Goal: Check status: Verify the current state of an ongoing process or item

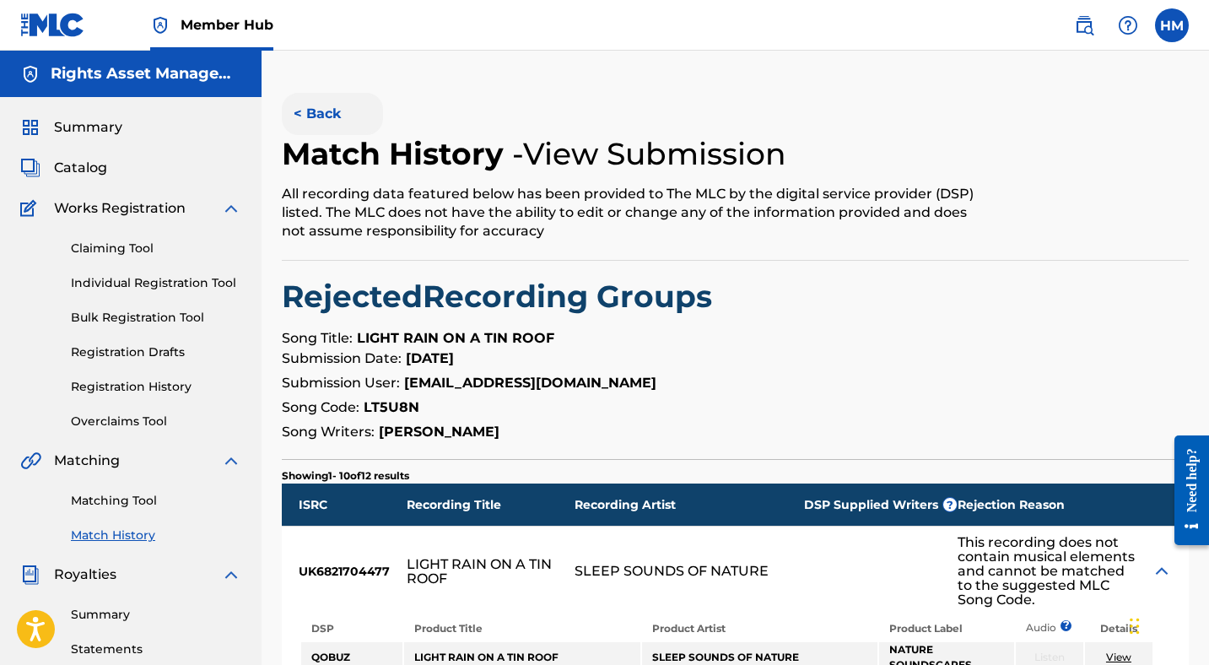
click at [296, 94] on button "< Back" at bounding box center [332, 114] width 101 height 42
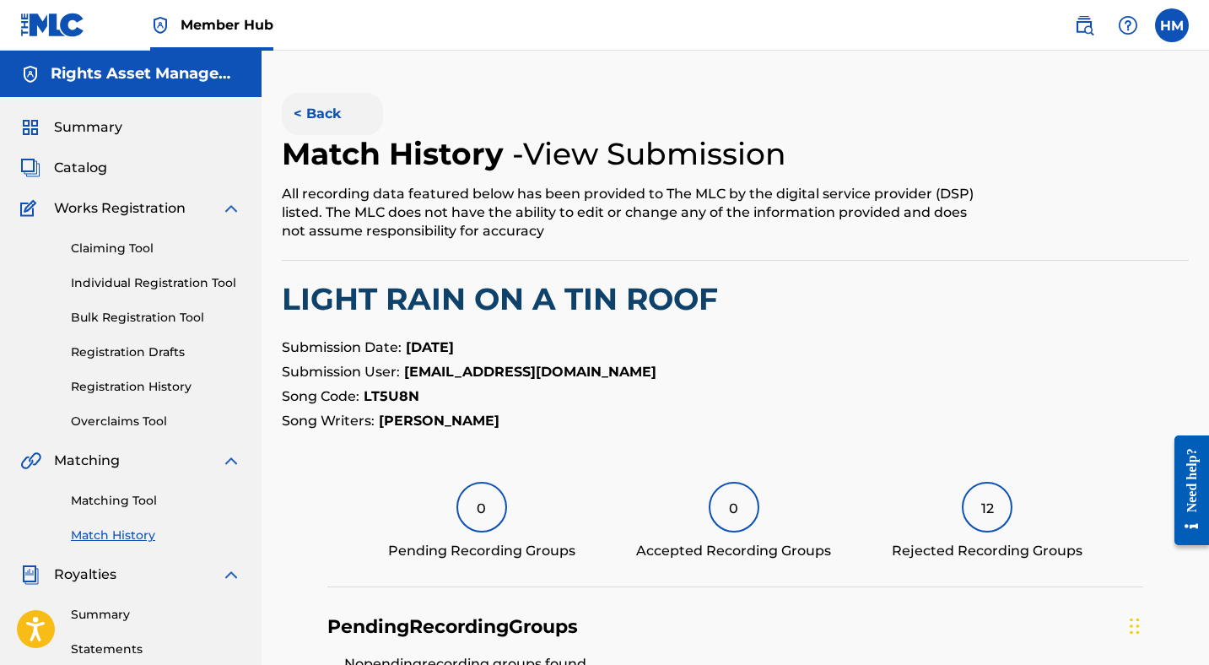
click at [326, 112] on button "< Back" at bounding box center [332, 114] width 101 height 42
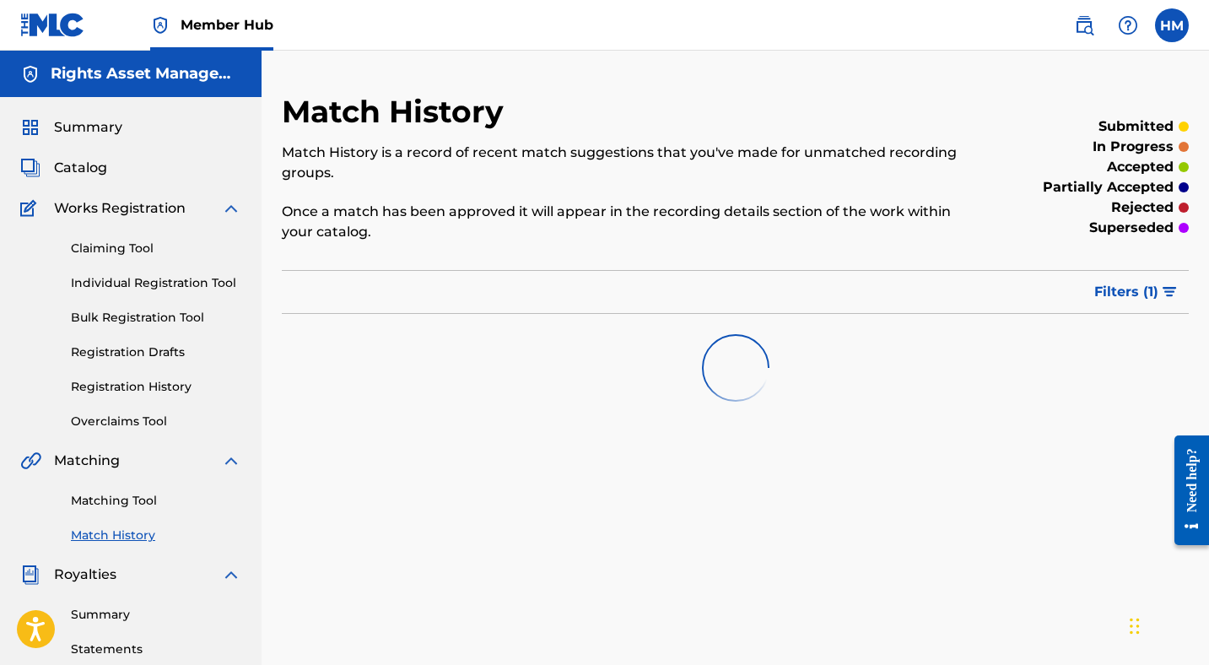
scroll to position [266, 0]
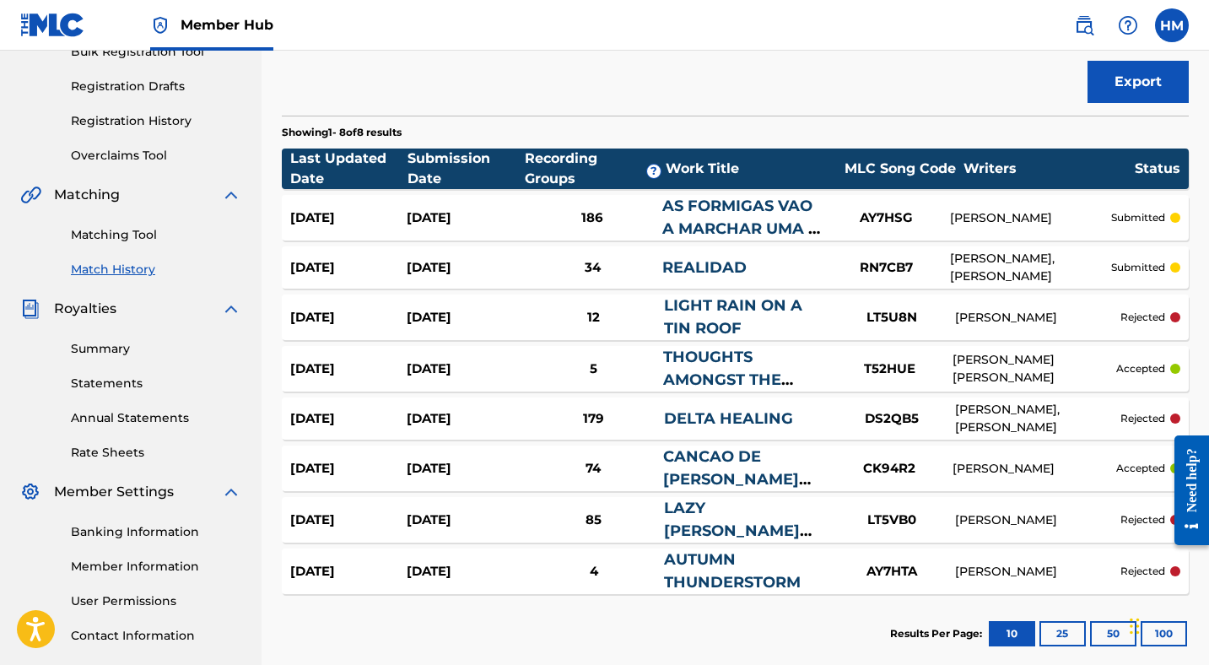
click at [516, 363] on div "[DATE]" at bounding box center [465, 368] width 116 height 19
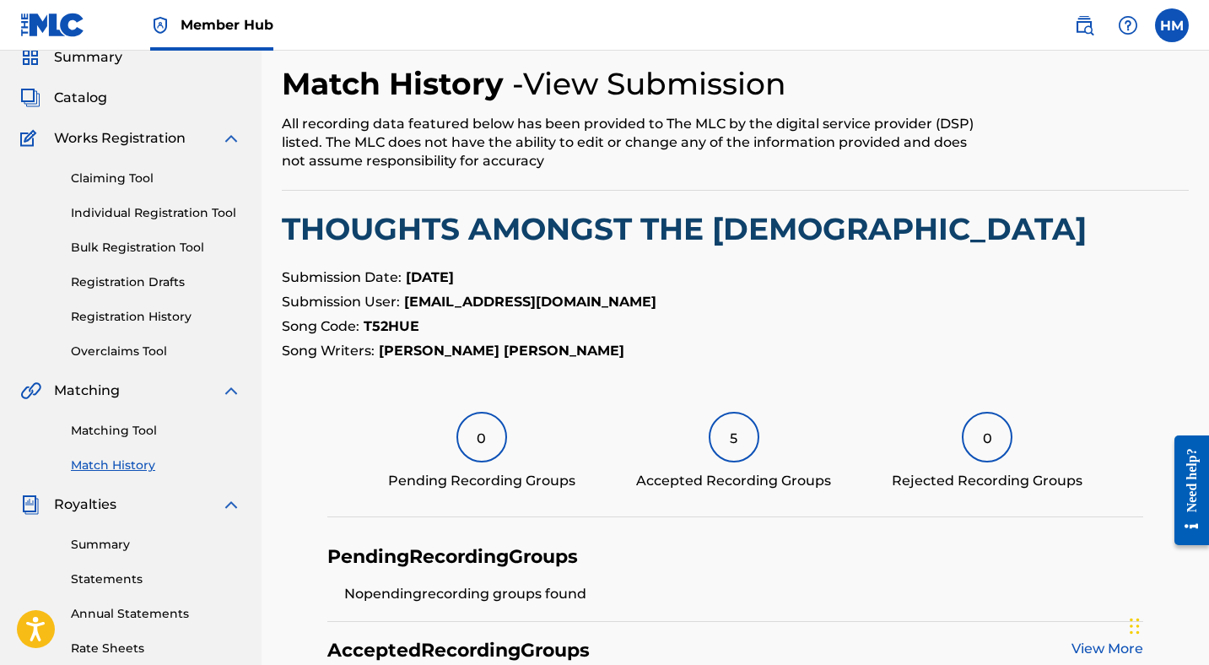
scroll to position [48, 0]
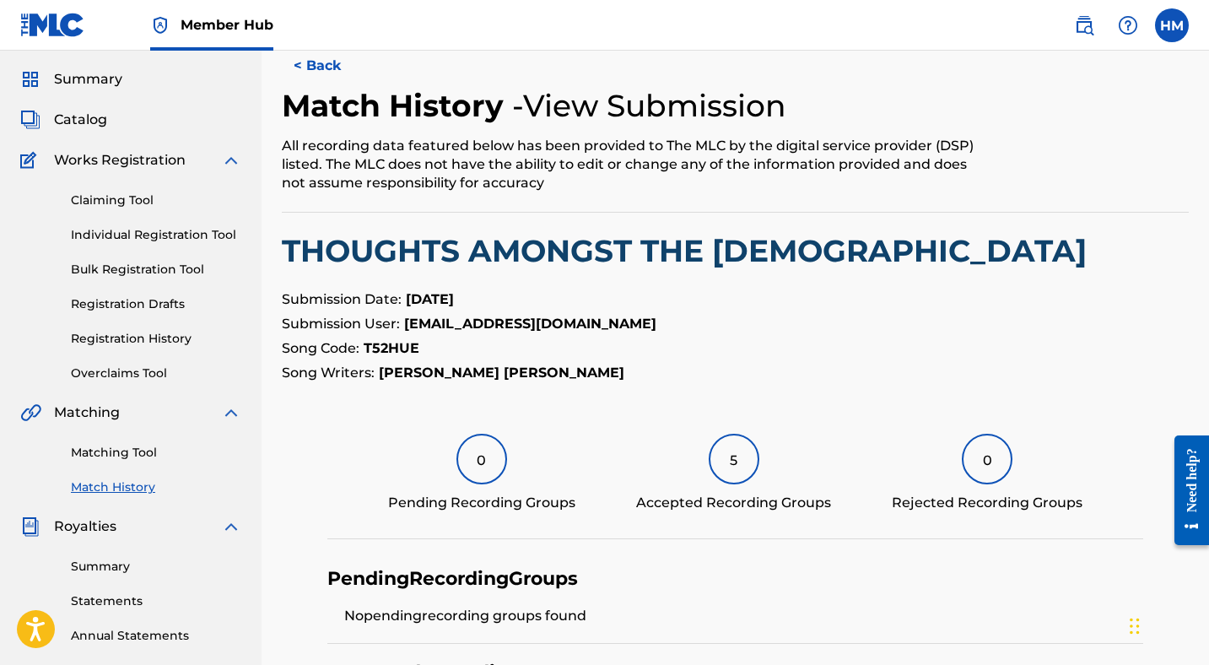
click at [402, 346] on strong "T52HUE" at bounding box center [392, 348] width 56 height 16
copy strong "T52HUE"
click at [1092, 21] on img at bounding box center [1084, 25] width 20 height 20
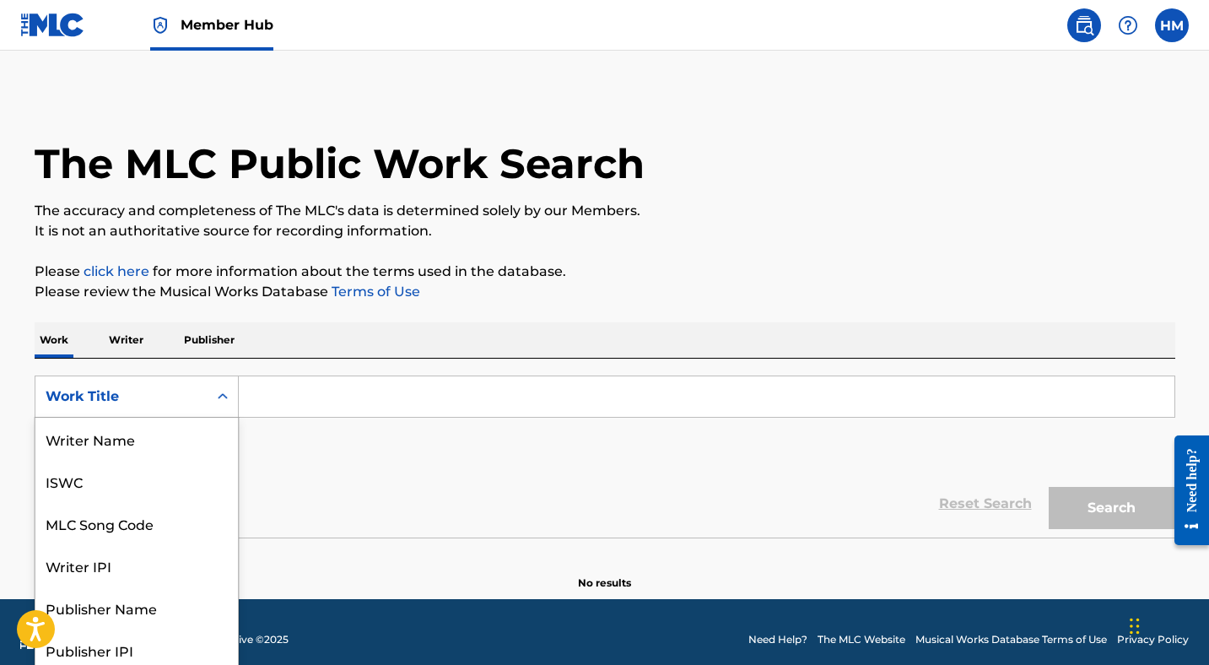
click at [172, 397] on div "Work Title" at bounding box center [122, 396] width 152 height 20
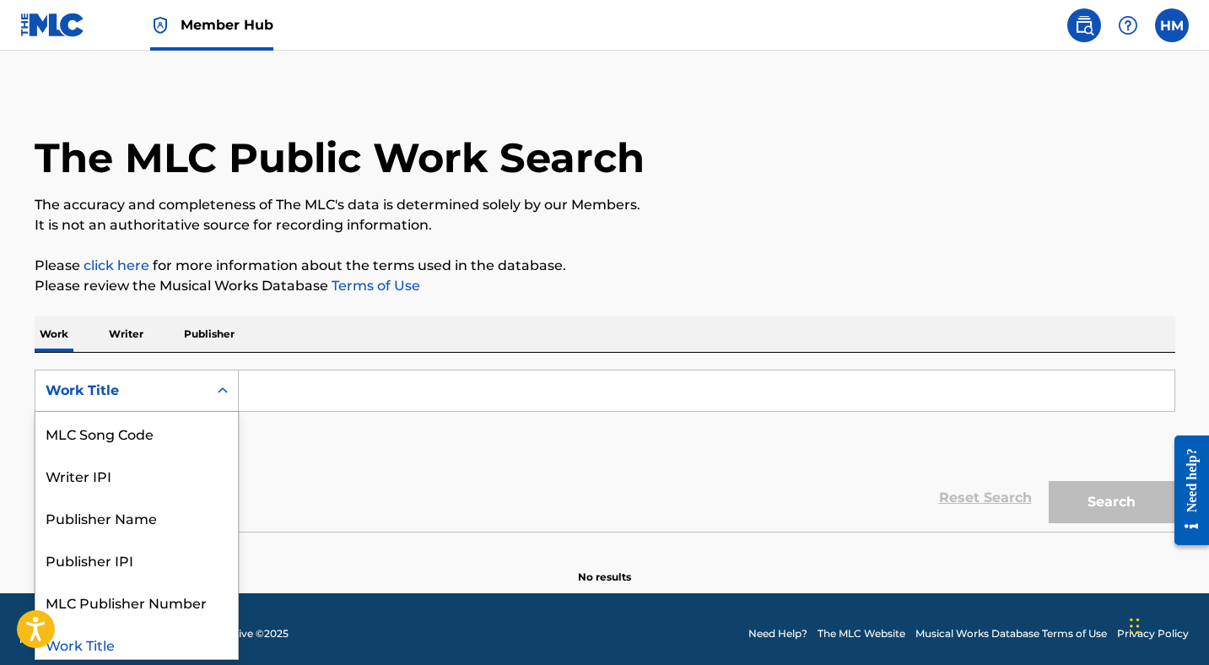
scroll to position [7, 0]
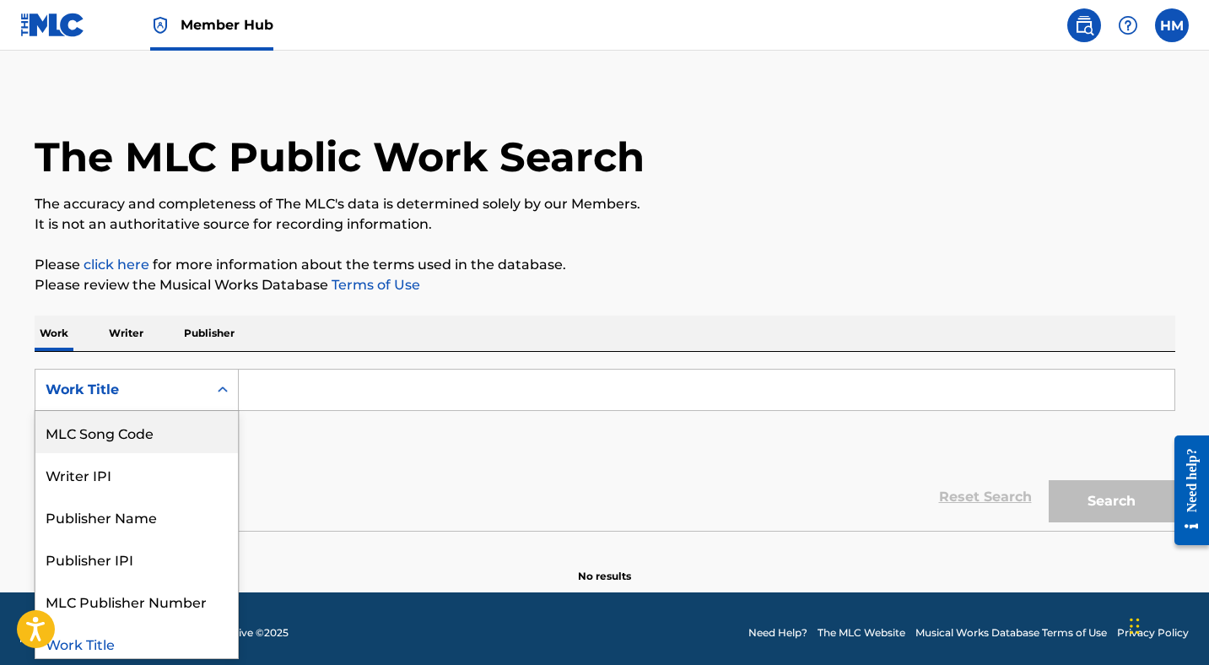
click at [154, 436] on div "MLC Song Code" at bounding box center [136, 432] width 202 height 42
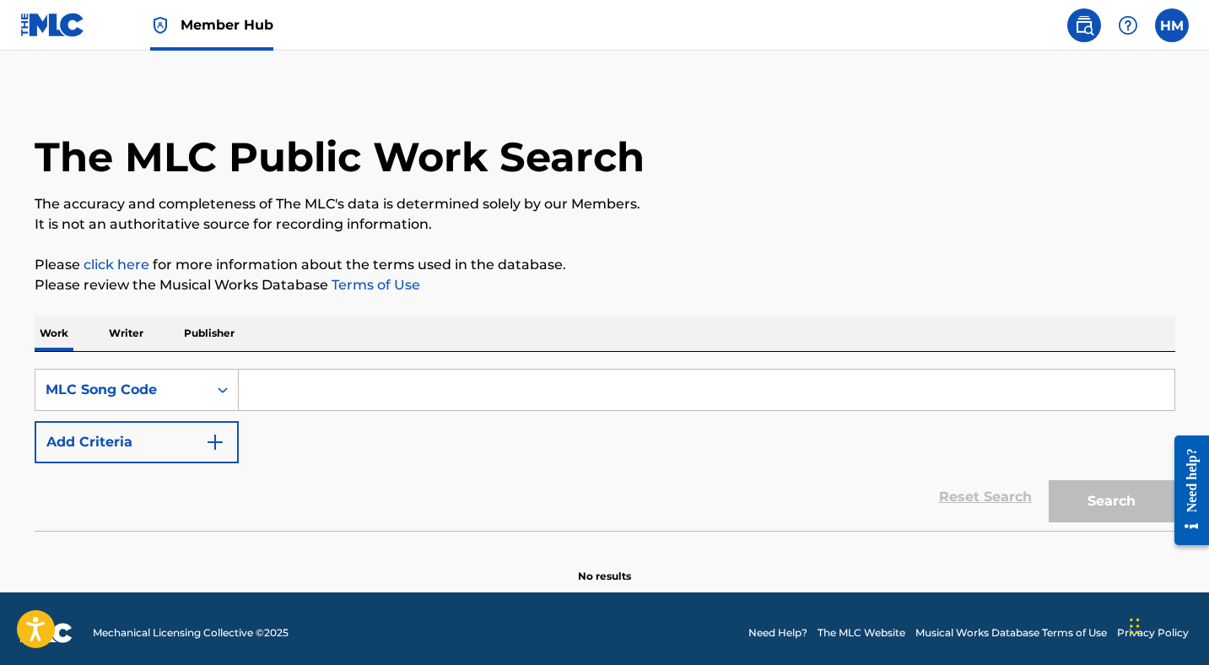
click at [286, 383] on input "Search Form" at bounding box center [707, 390] width 936 height 40
paste input "T52HUE"
type input "T52HUE"
click at [1082, 501] on button "Search" at bounding box center [1112, 501] width 127 height 42
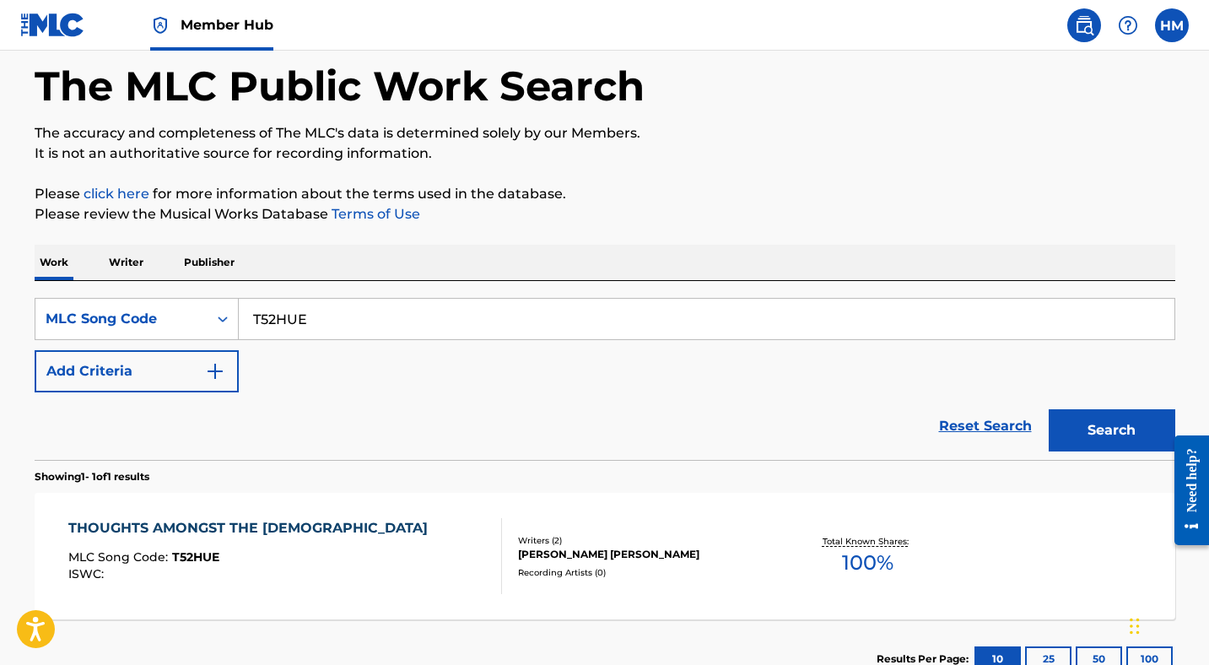
scroll to position [183, 0]
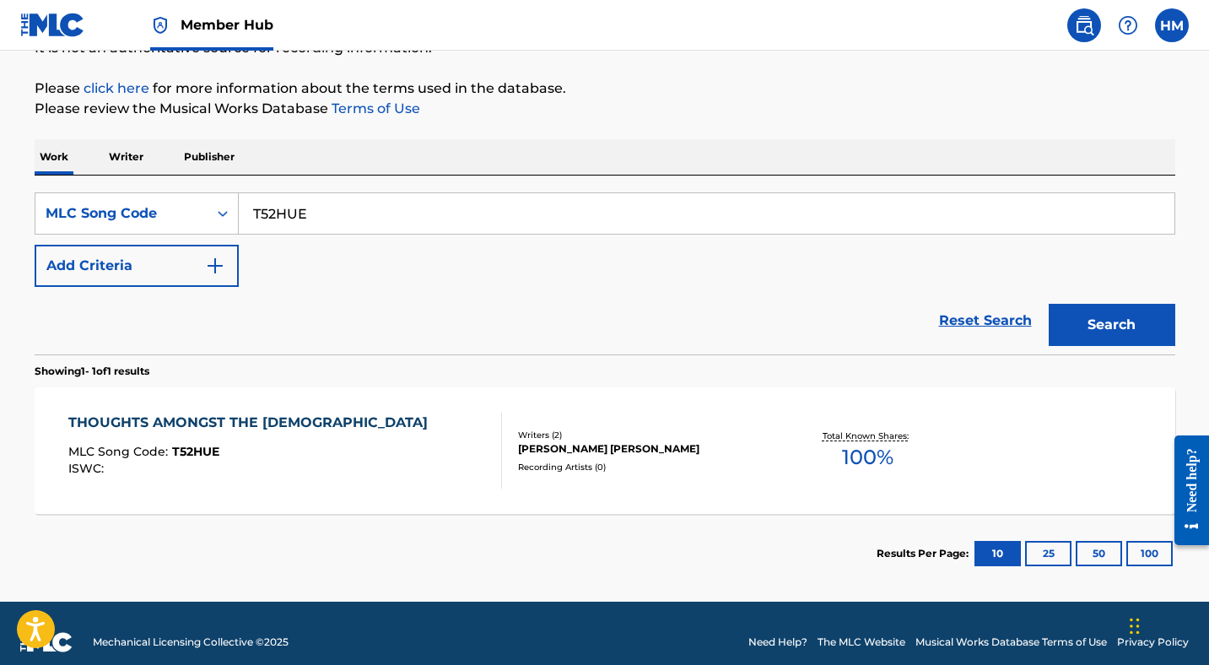
click at [218, 418] on div "THOUGHTS AMONGST THE [DEMOGRAPHIC_DATA]" at bounding box center [252, 423] width 368 height 20
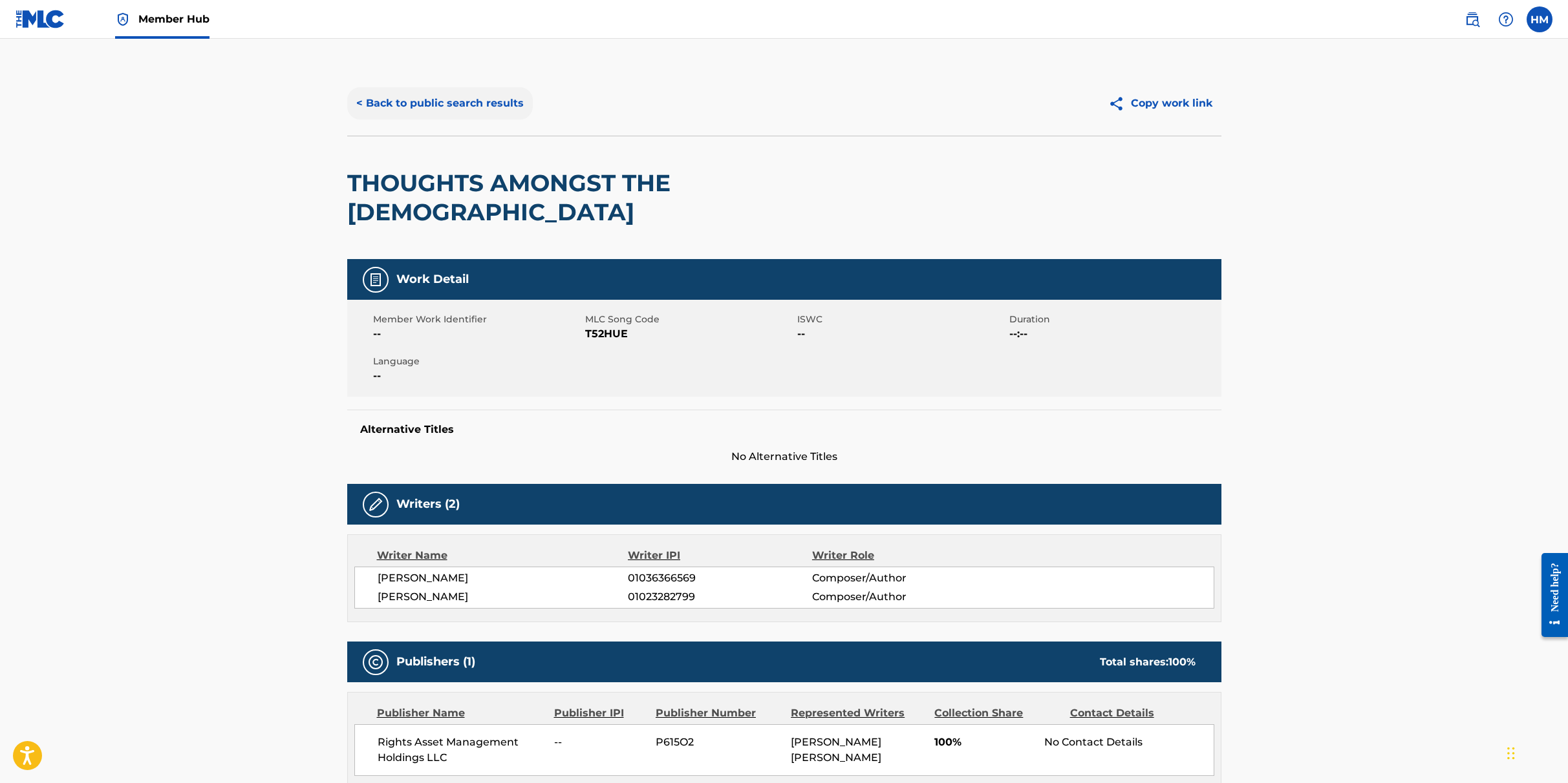
click at [444, 102] on button "< Back to public search results" at bounding box center [440, 103] width 185 height 32
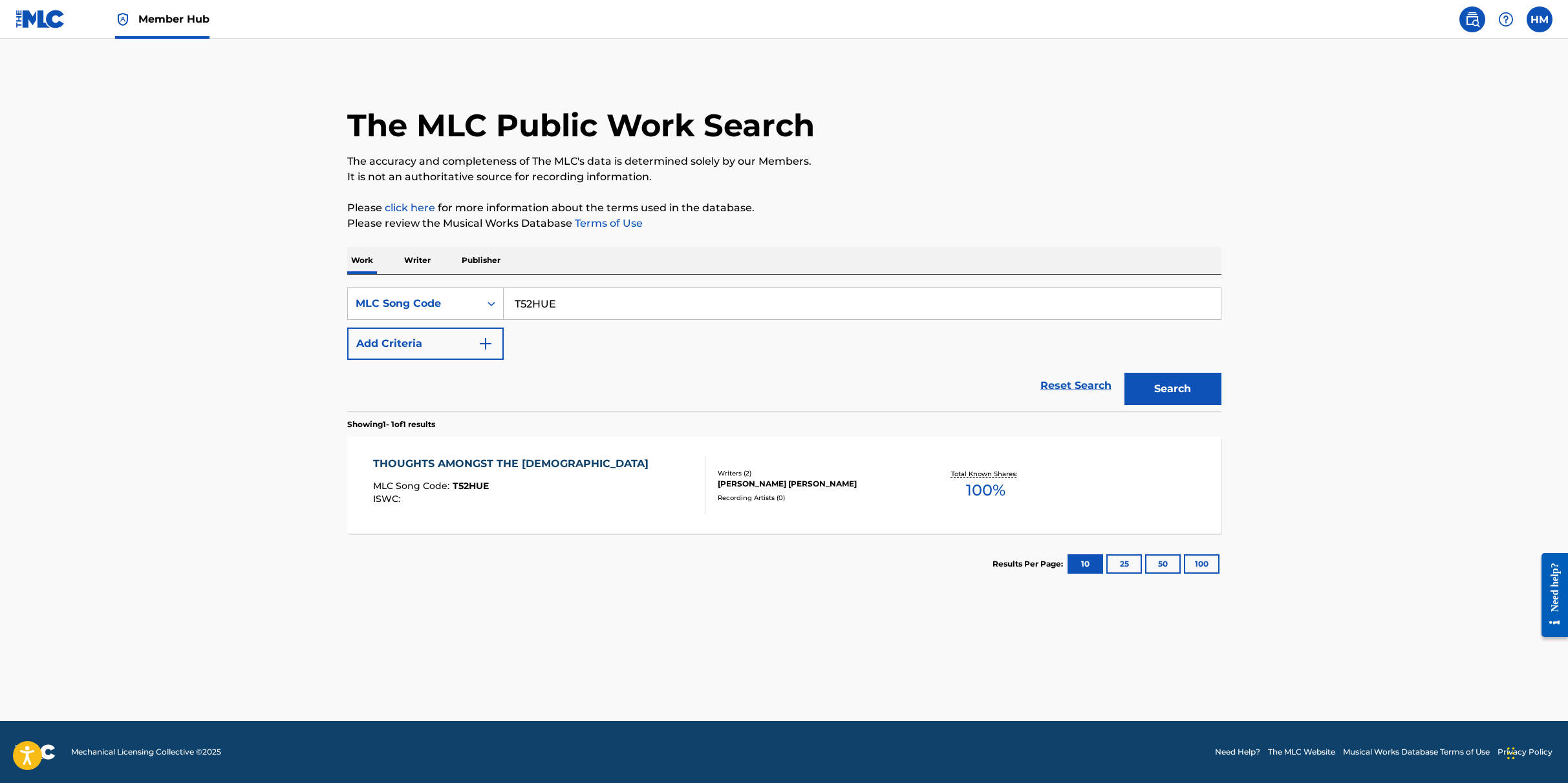
click at [465, 254] on p "Publisher" at bounding box center [481, 260] width 47 height 27
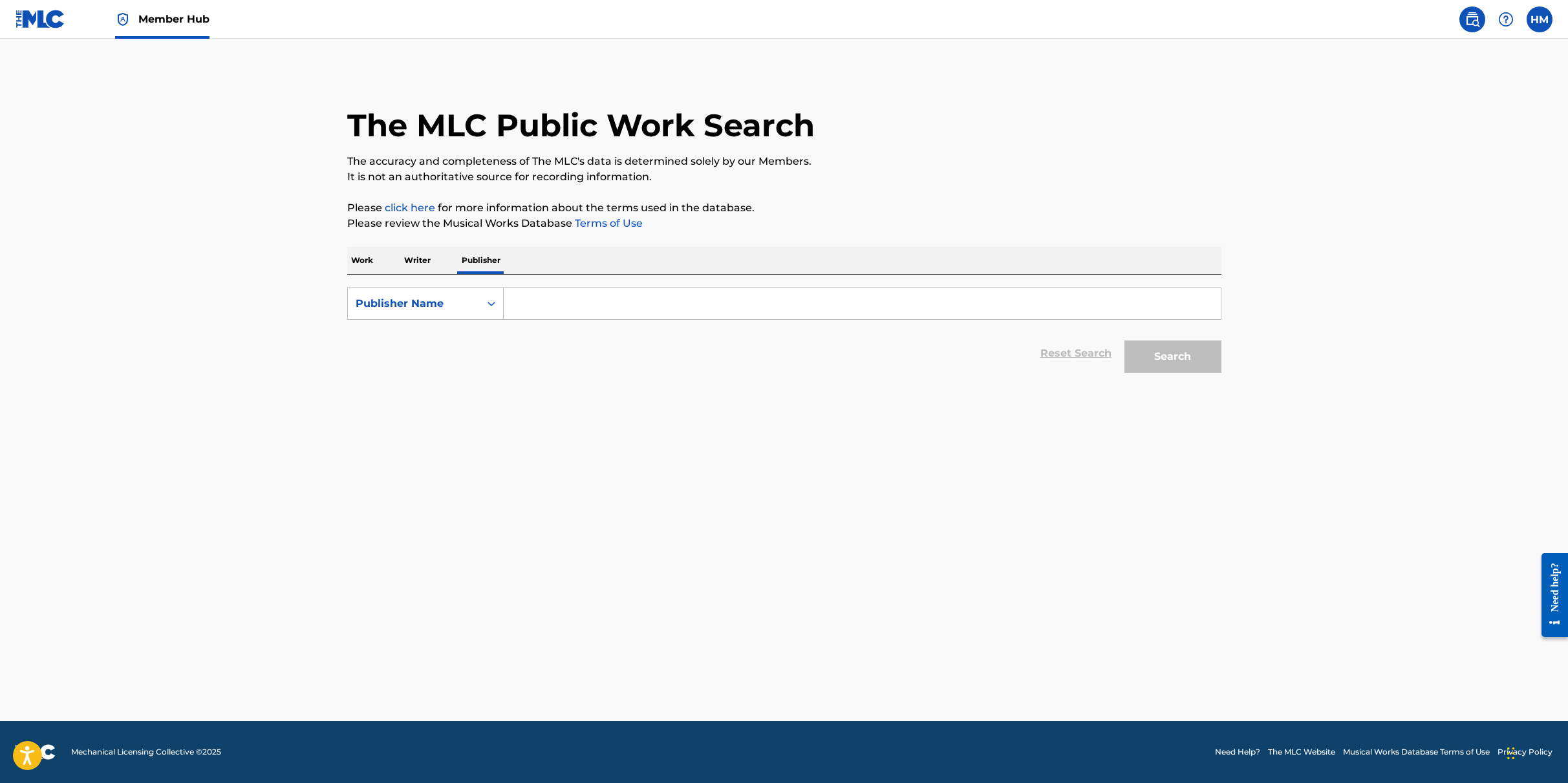
click at [553, 300] on input "Search Form" at bounding box center [862, 303] width 717 height 31
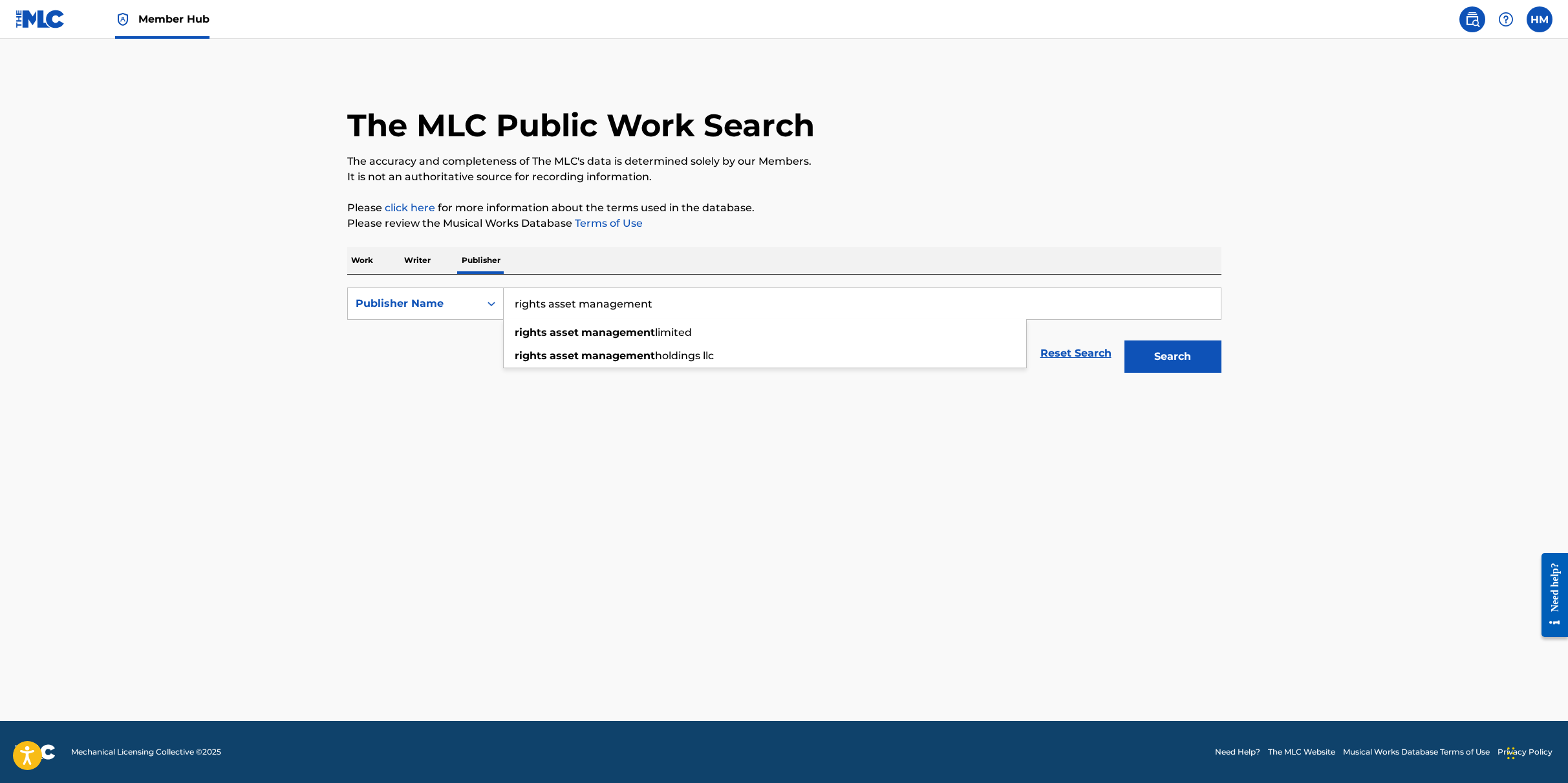
type input "rights asset management"
click at [926, 442] on main "The MLC Public Work Search The accuracy and completeness of The MLC's data is d…" at bounding box center [784, 380] width 1568 height 683
click at [926, 361] on button "Search" at bounding box center [1173, 357] width 97 height 32
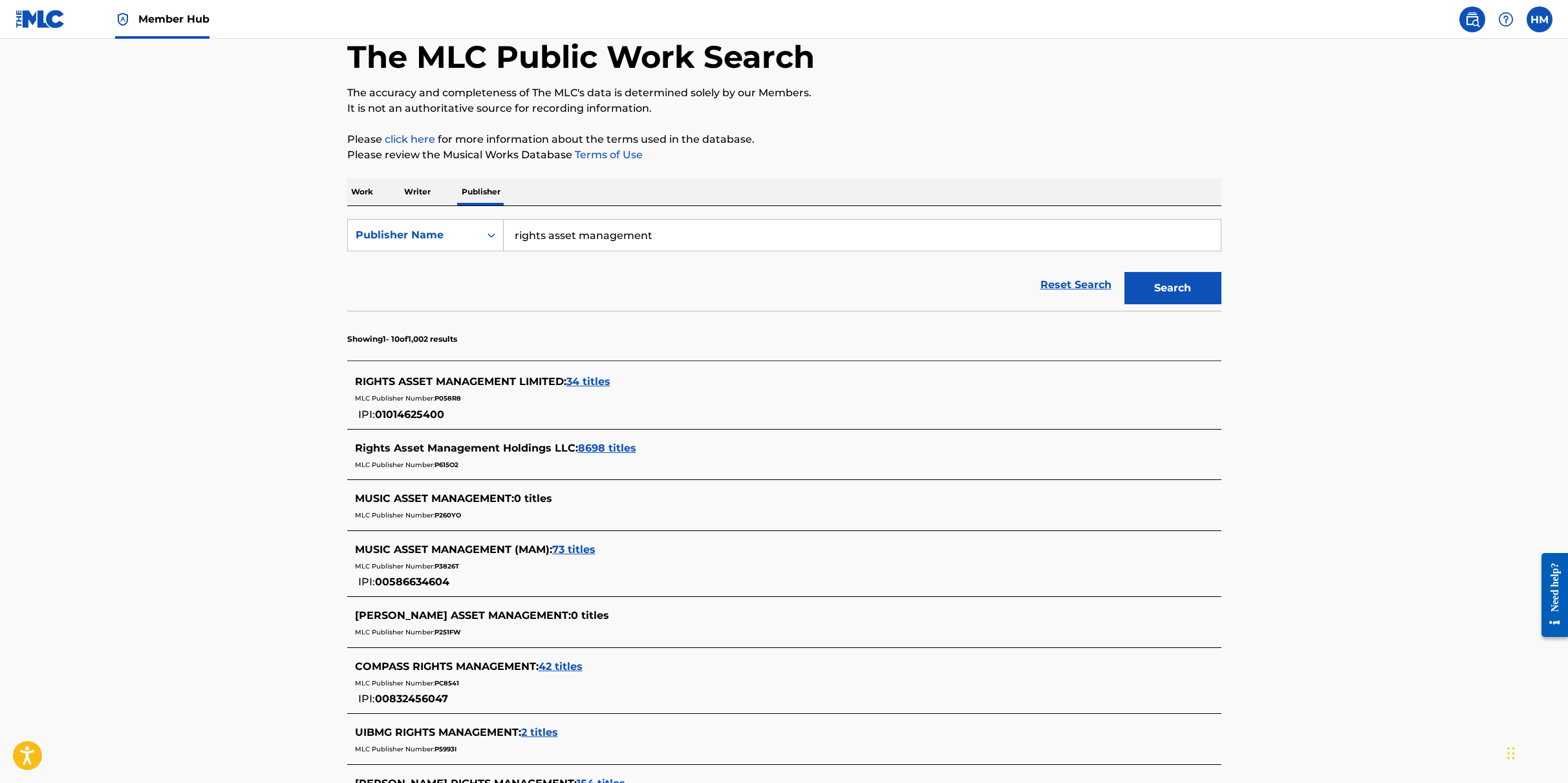
scroll to position [69, 0]
click at [611, 444] on span "8698 titles" at bounding box center [607, 447] width 58 height 12
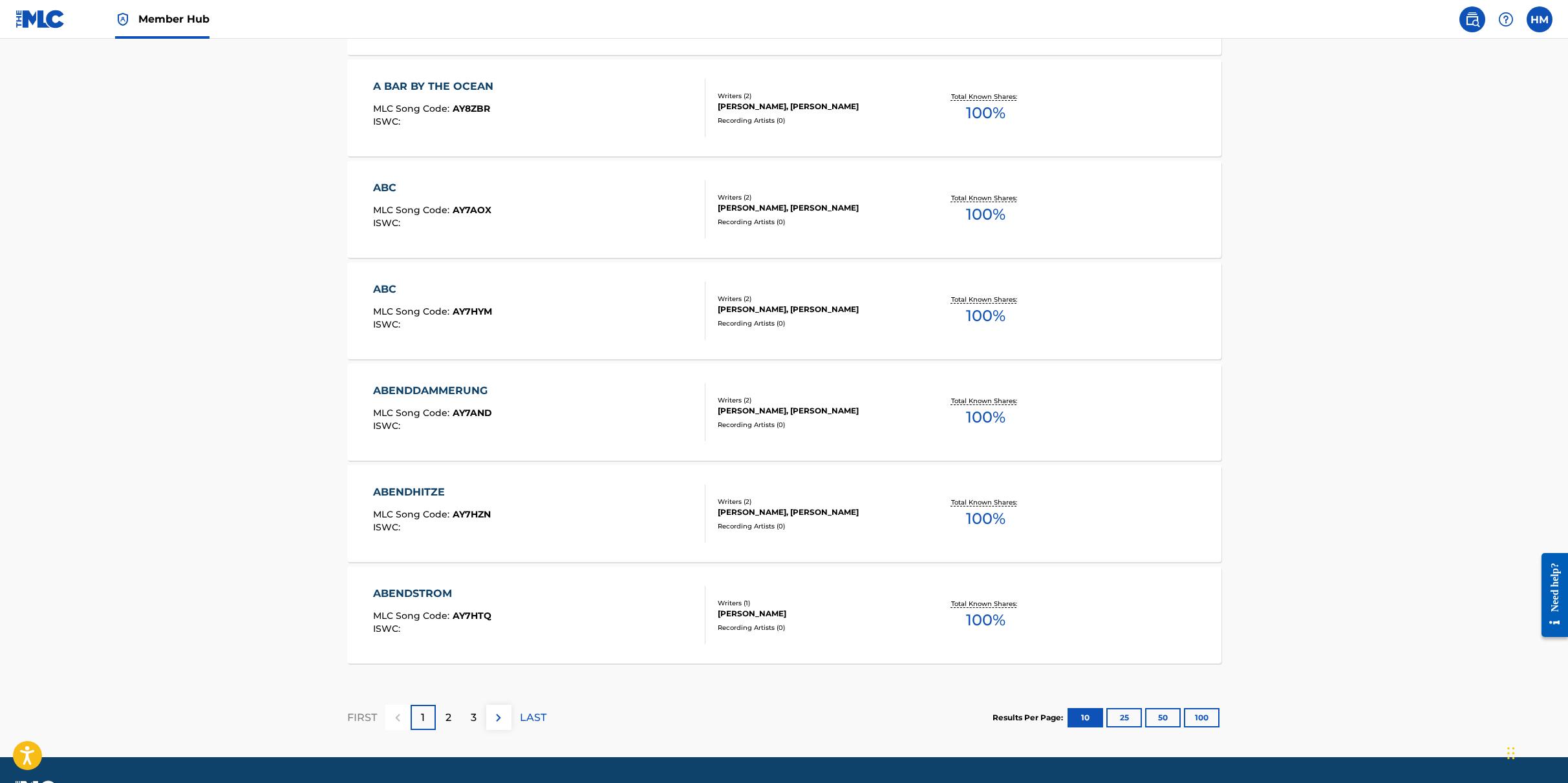
scroll to position [851, 0]
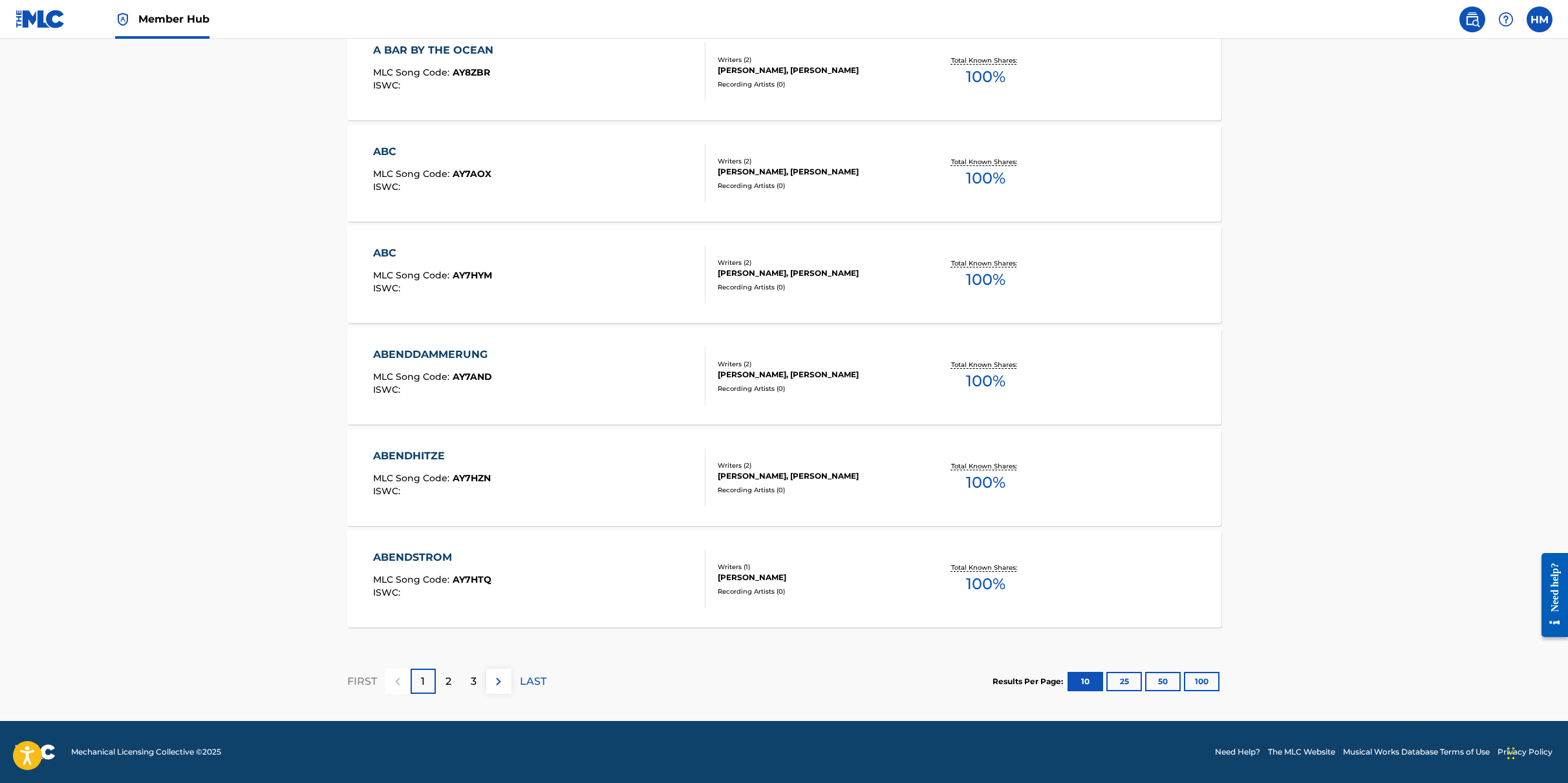
click at [118, 19] on img at bounding box center [123, 19] width 15 height 15
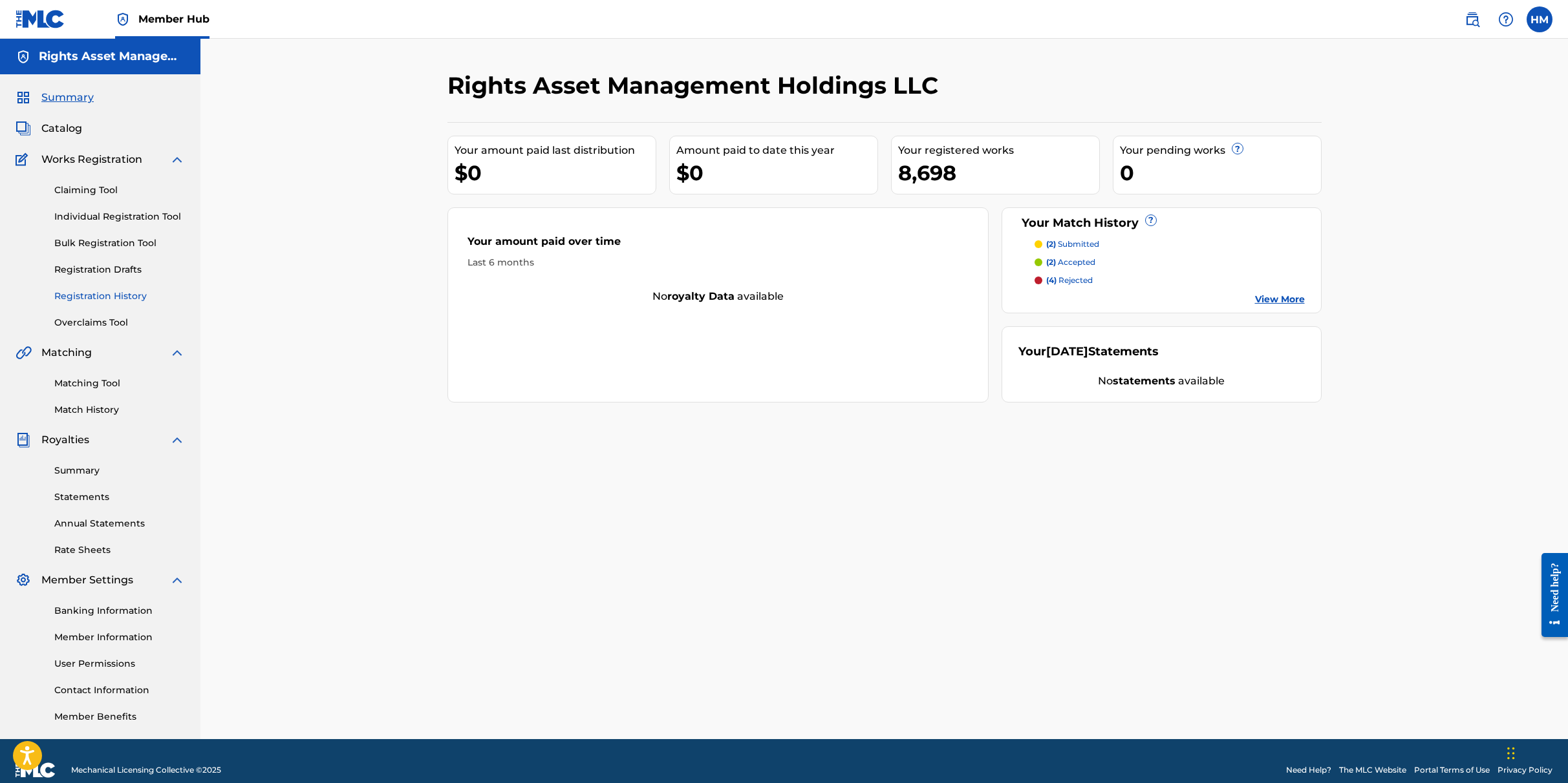
click at [109, 300] on link "Registration History" at bounding box center [120, 296] width 130 height 14
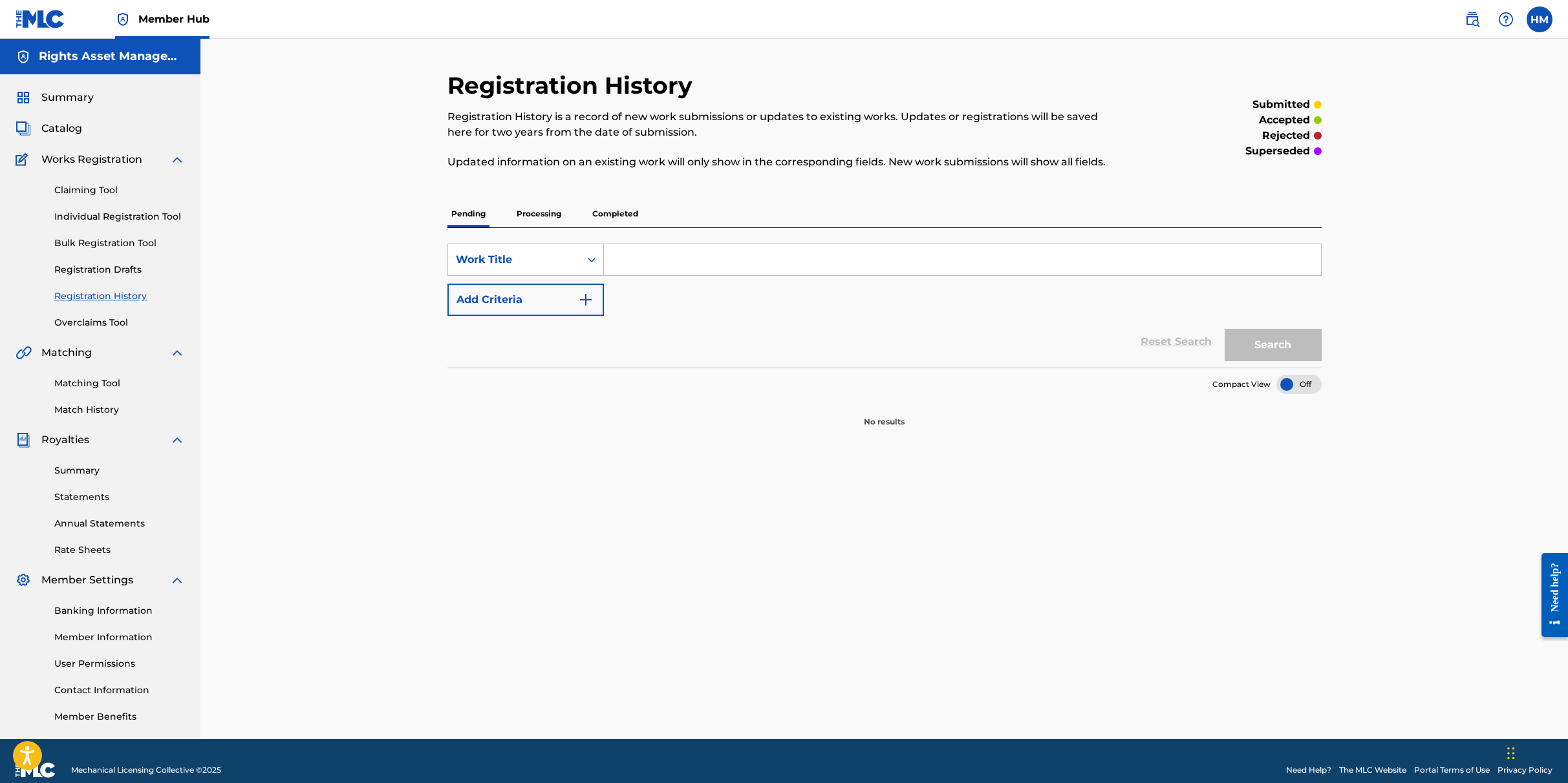
click at [531, 219] on p "Processing" at bounding box center [539, 214] width 52 height 27
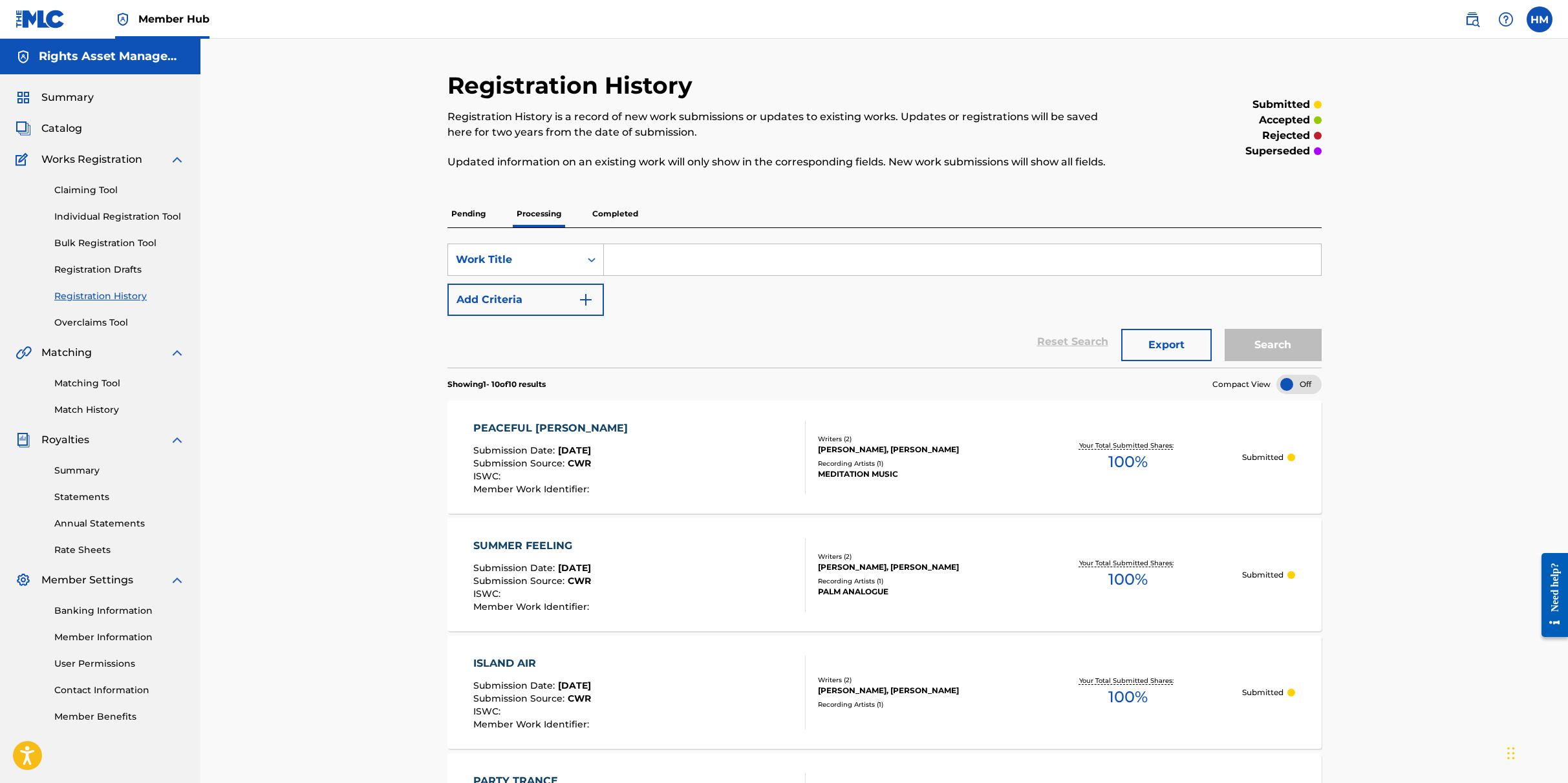
click at [926, 378] on div at bounding box center [1298, 384] width 45 height 19
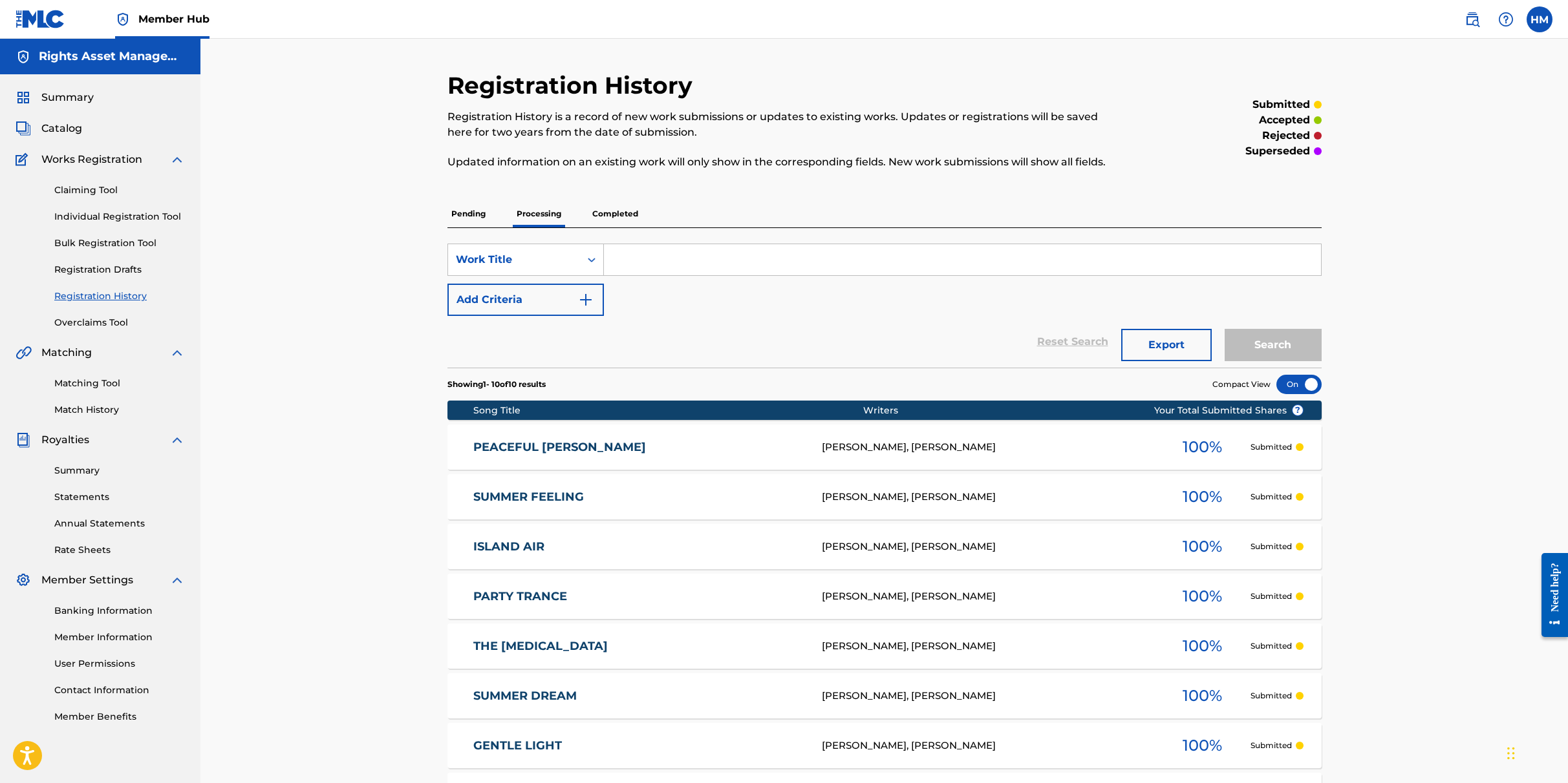
click at [926, 385] on div at bounding box center [1298, 384] width 45 height 19
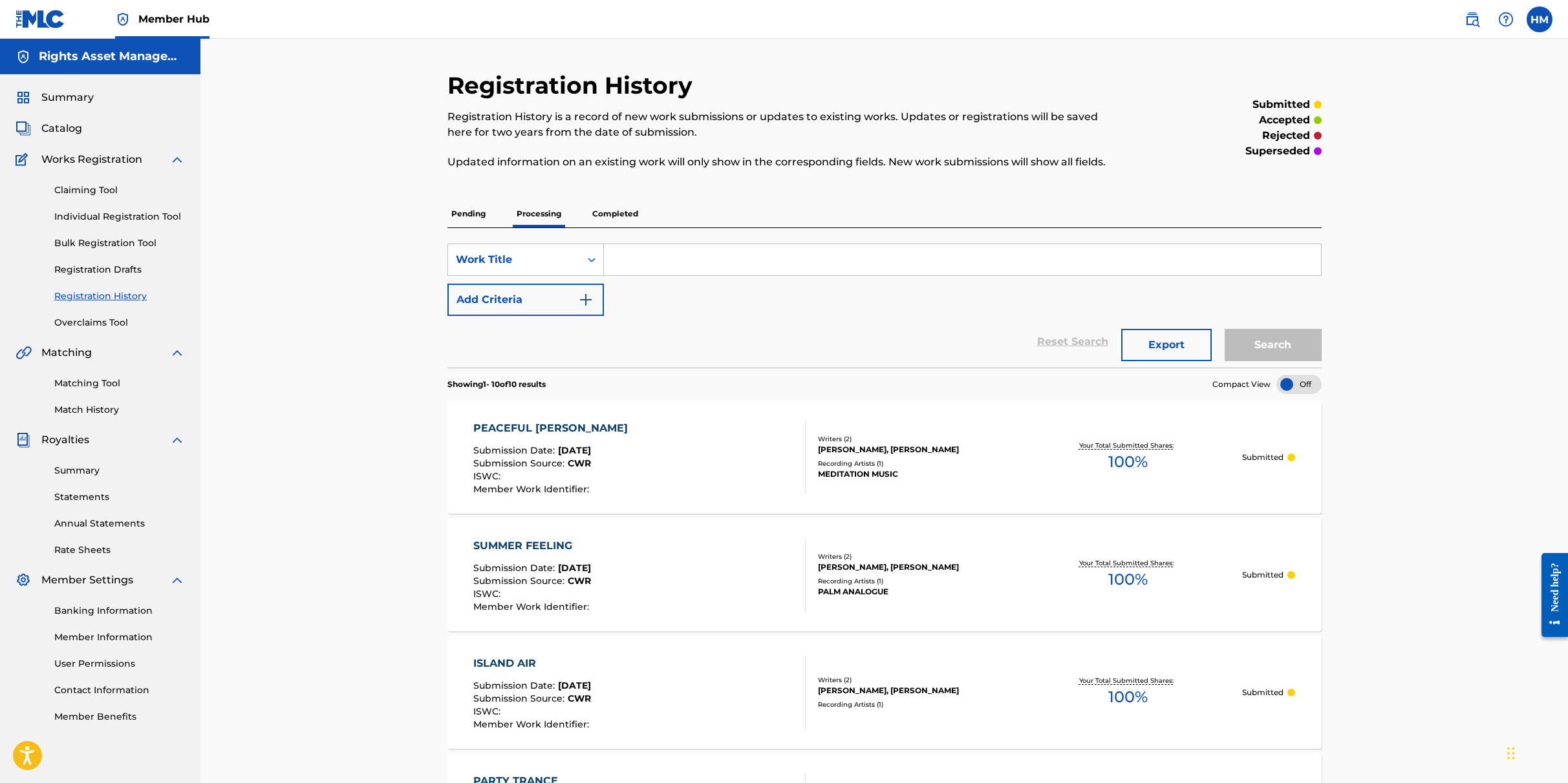
click at [659, 254] on input "Search Form" at bounding box center [963, 260] width 717 height 31
paste input "[PERSON_NAME]"
click at [926, 339] on button "Search" at bounding box center [1273, 345] width 97 height 32
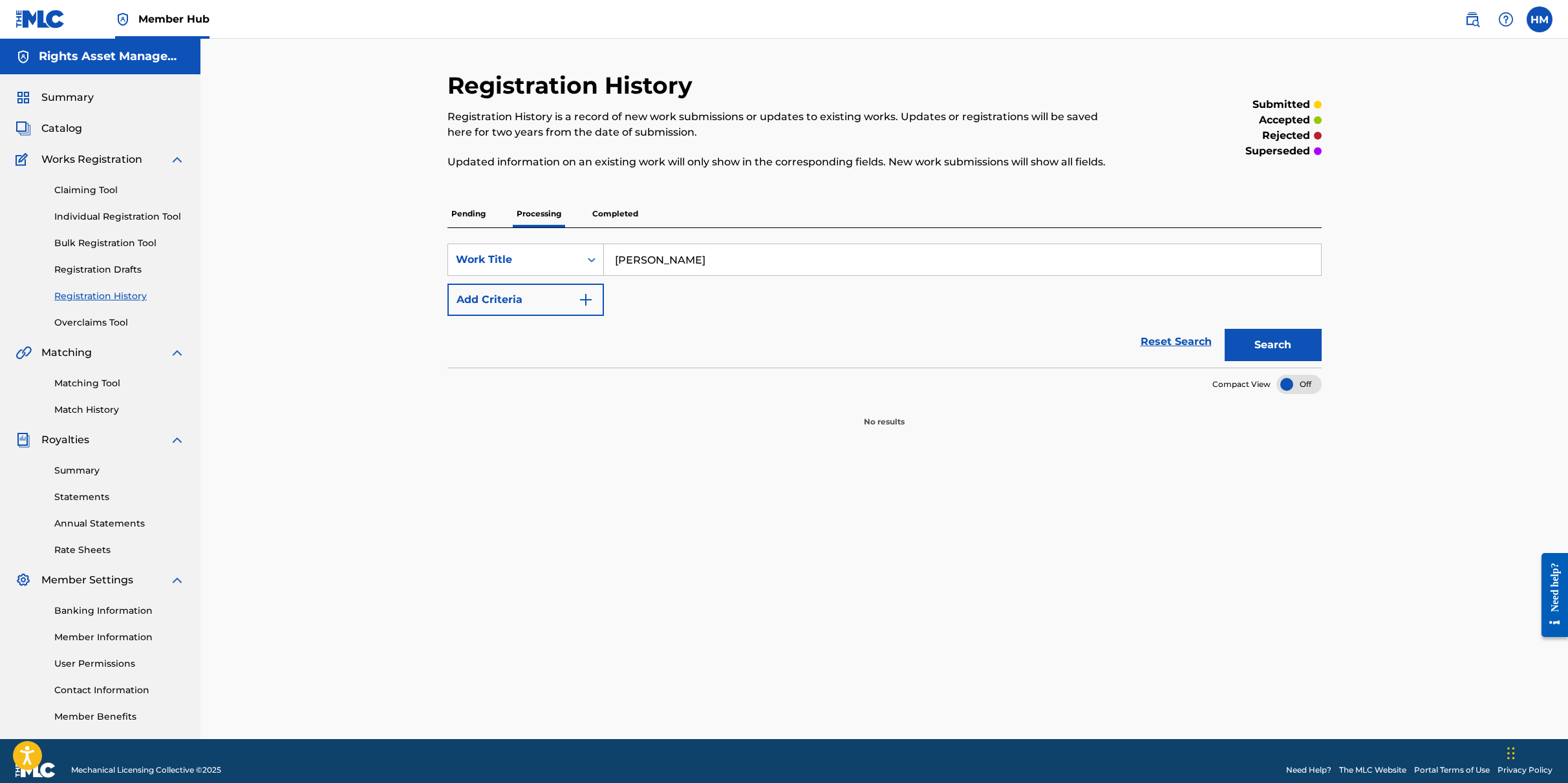
drag, startPoint x: 692, startPoint y: 261, endPoint x: 636, endPoint y: 260, distance: 56.0
click at [636, 260] on input "[PERSON_NAME]" at bounding box center [963, 260] width 717 height 31
type input "Este"
click at [926, 338] on button "Search" at bounding box center [1273, 345] width 97 height 32
click at [545, 274] on div "Work Title" at bounding box center [526, 260] width 156 height 32
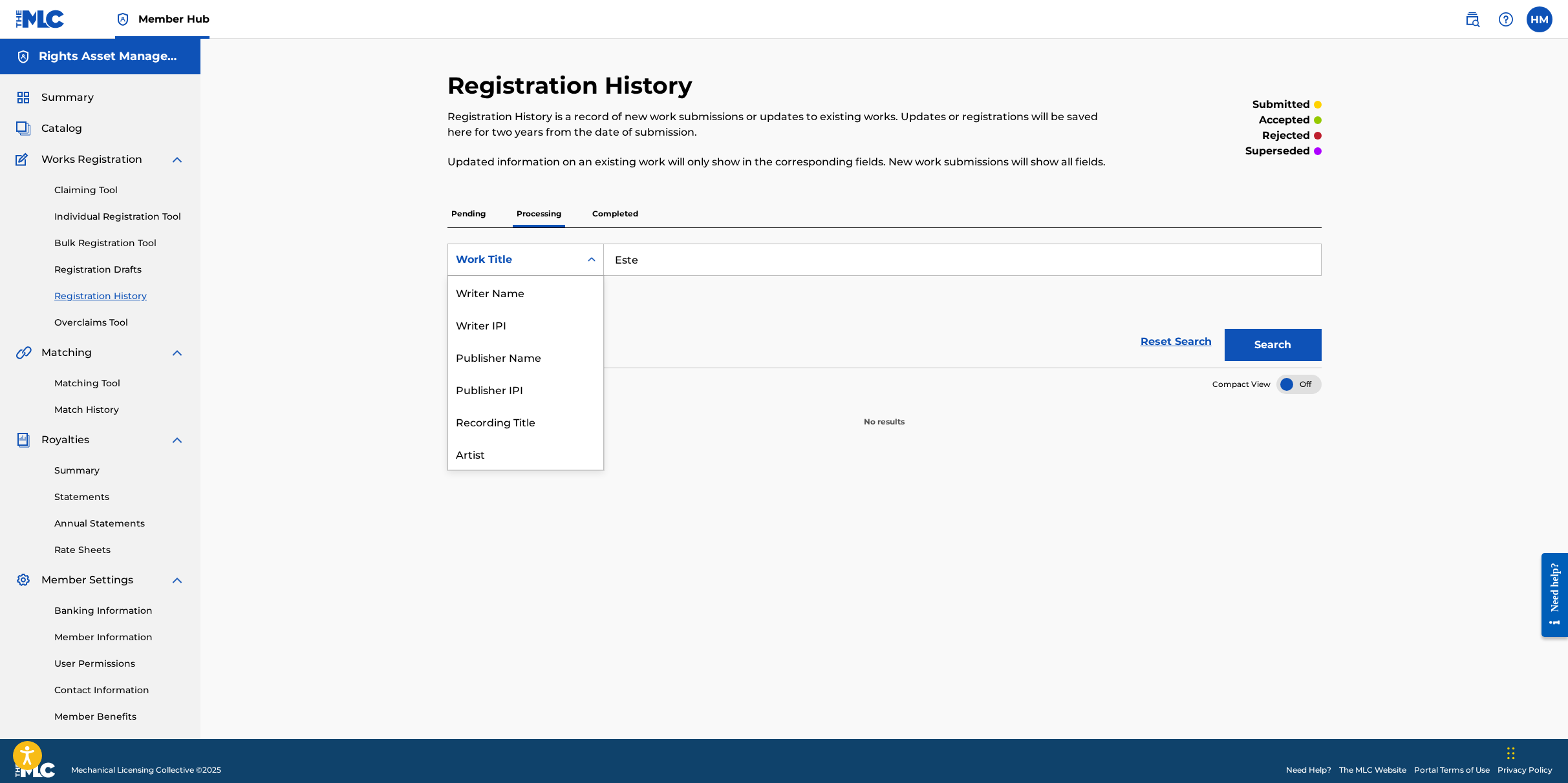
scroll to position [64, 0]
click at [480, 417] on div "ISRC" at bounding box center [526, 421] width 155 height 32
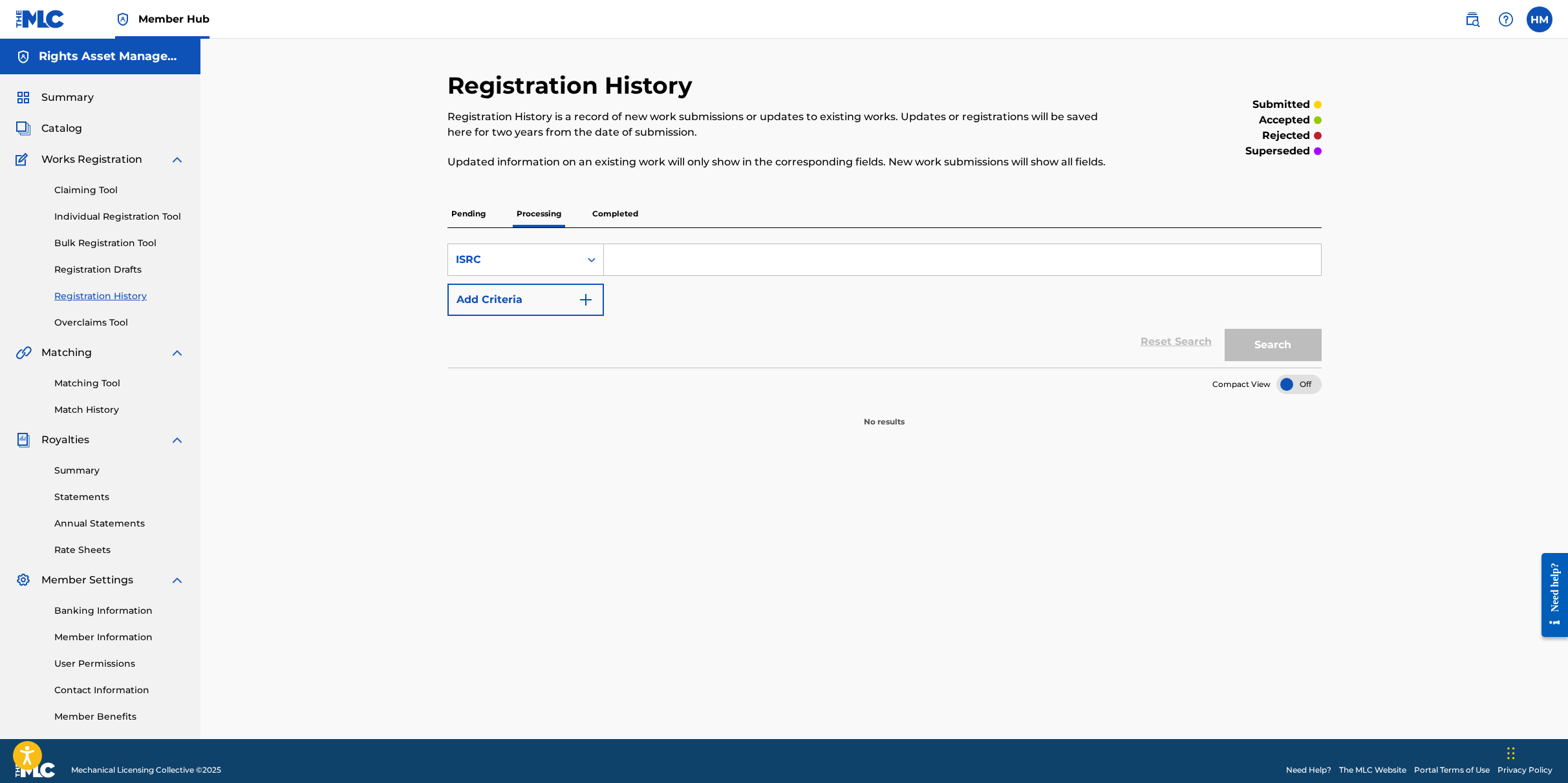
click at [665, 261] on input "Search Form" at bounding box center [963, 260] width 717 height 31
paste input "UK6821806060"
click at [926, 341] on button "Search" at bounding box center [1273, 345] width 97 height 32
click at [710, 258] on input "UK6821806060" at bounding box center [963, 260] width 717 height 31
click at [704, 260] on input "UK6821806060" at bounding box center [963, 260] width 717 height 31
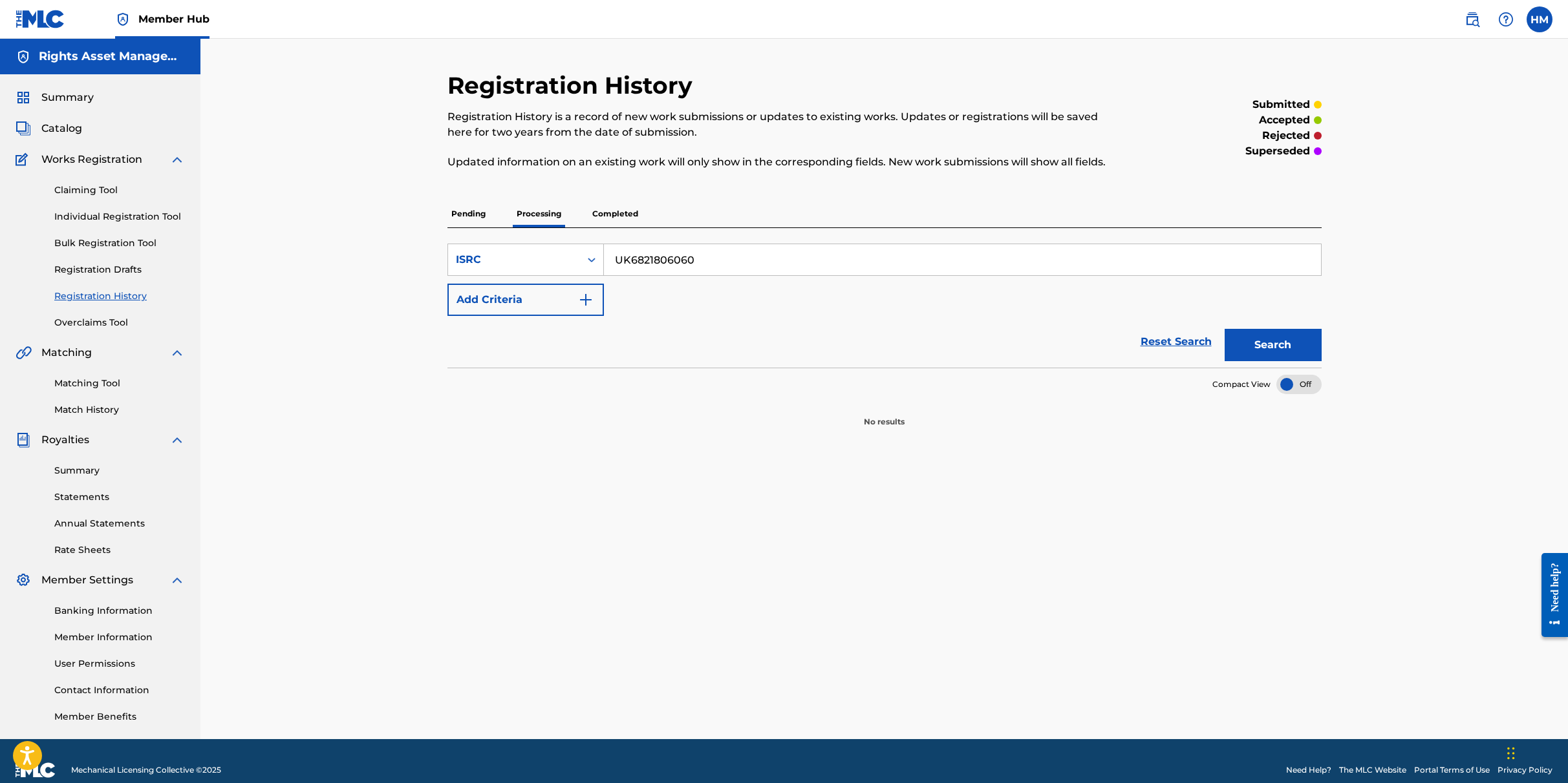
click at [704, 260] on input "UK6821806060" at bounding box center [963, 260] width 717 height 31
paste input "53"
type input "UK6821806053"
click at [926, 342] on button "Search" at bounding box center [1273, 345] width 97 height 32
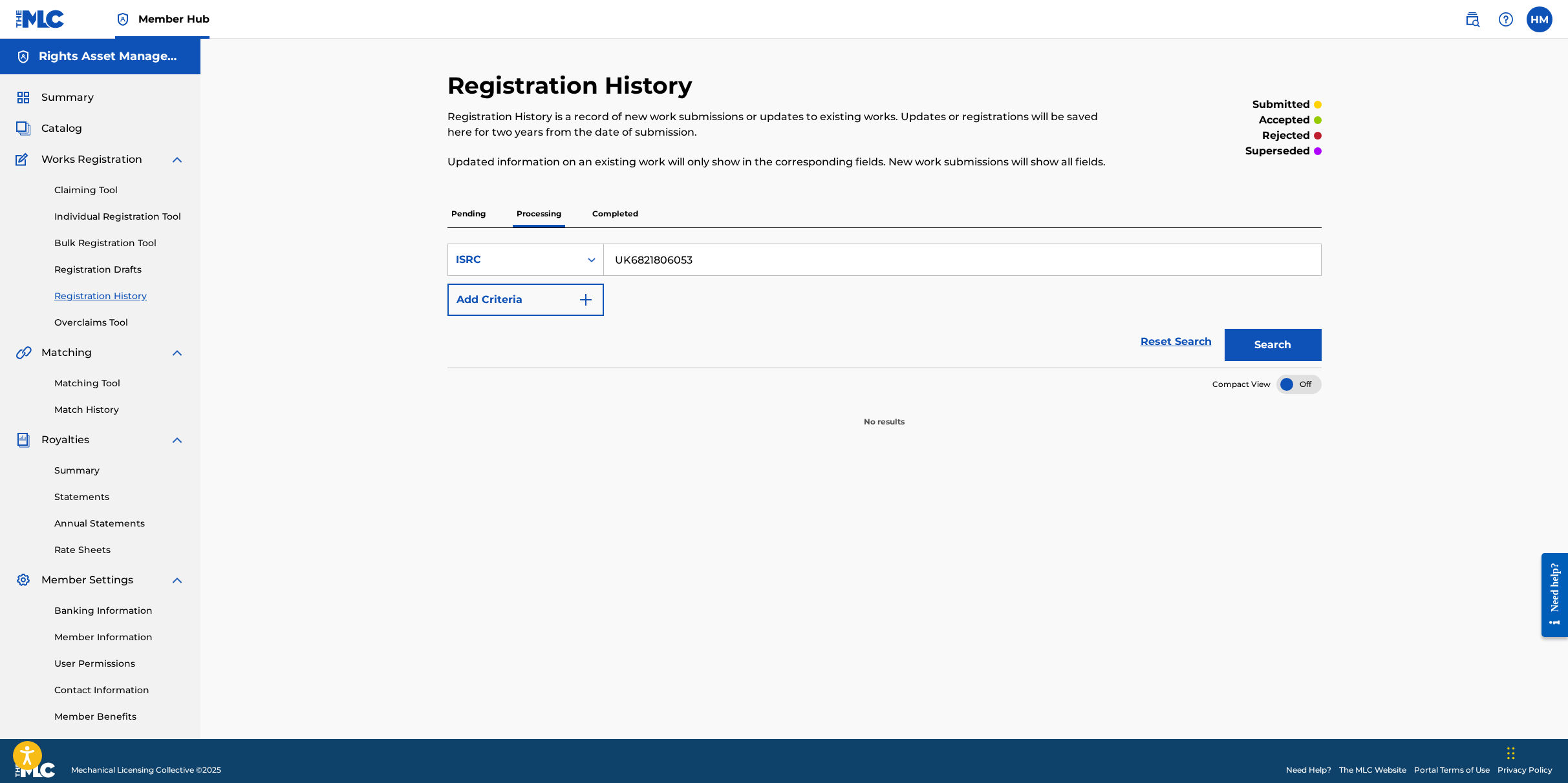
click at [650, 256] on input "UK6821806053" at bounding box center [963, 260] width 717 height 31
click at [520, 261] on div "ISRC" at bounding box center [514, 260] width 116 height 15
click at [513, 294] on div "Work Title" at bounding box center [526, 292] width 155 height 32
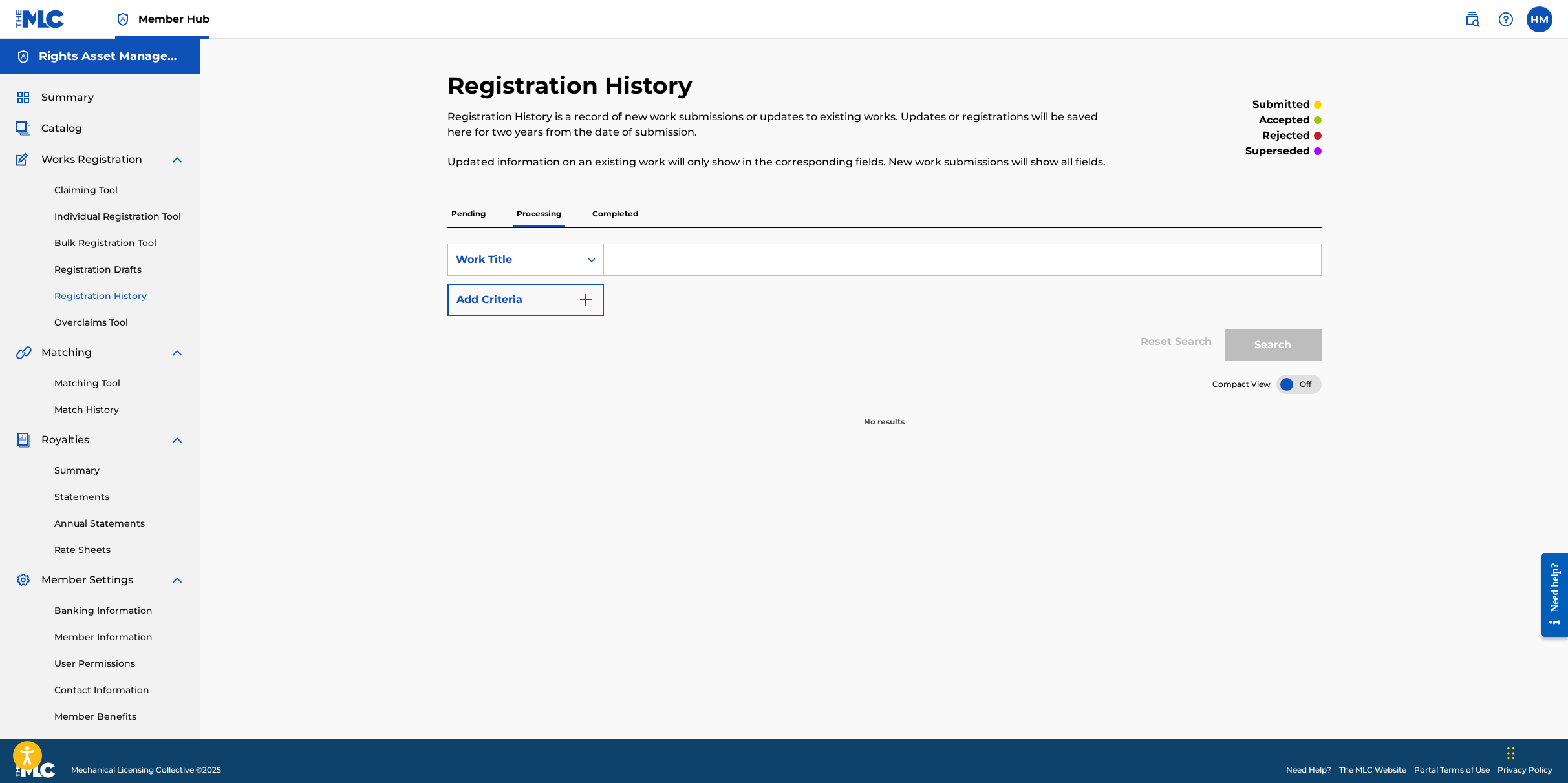
click at [660, 264] on input "Search Form" at bounding box center [963, 260] width 717 height 31
paste input "Cancao De Ninar Para A Baby Bay"
click at [926, 351] on button "Search" at bounding box center [1273, 345] width 97 height 32
drag, startPoint x: 802, startPoint y: 258, endPoint x: 659, endPoint y: 260, distance: 143.0
click at [659, 260] on input "Cancao De Ninar Para A Baby Bay" at bounding box center [963, 260] width 717 height 31
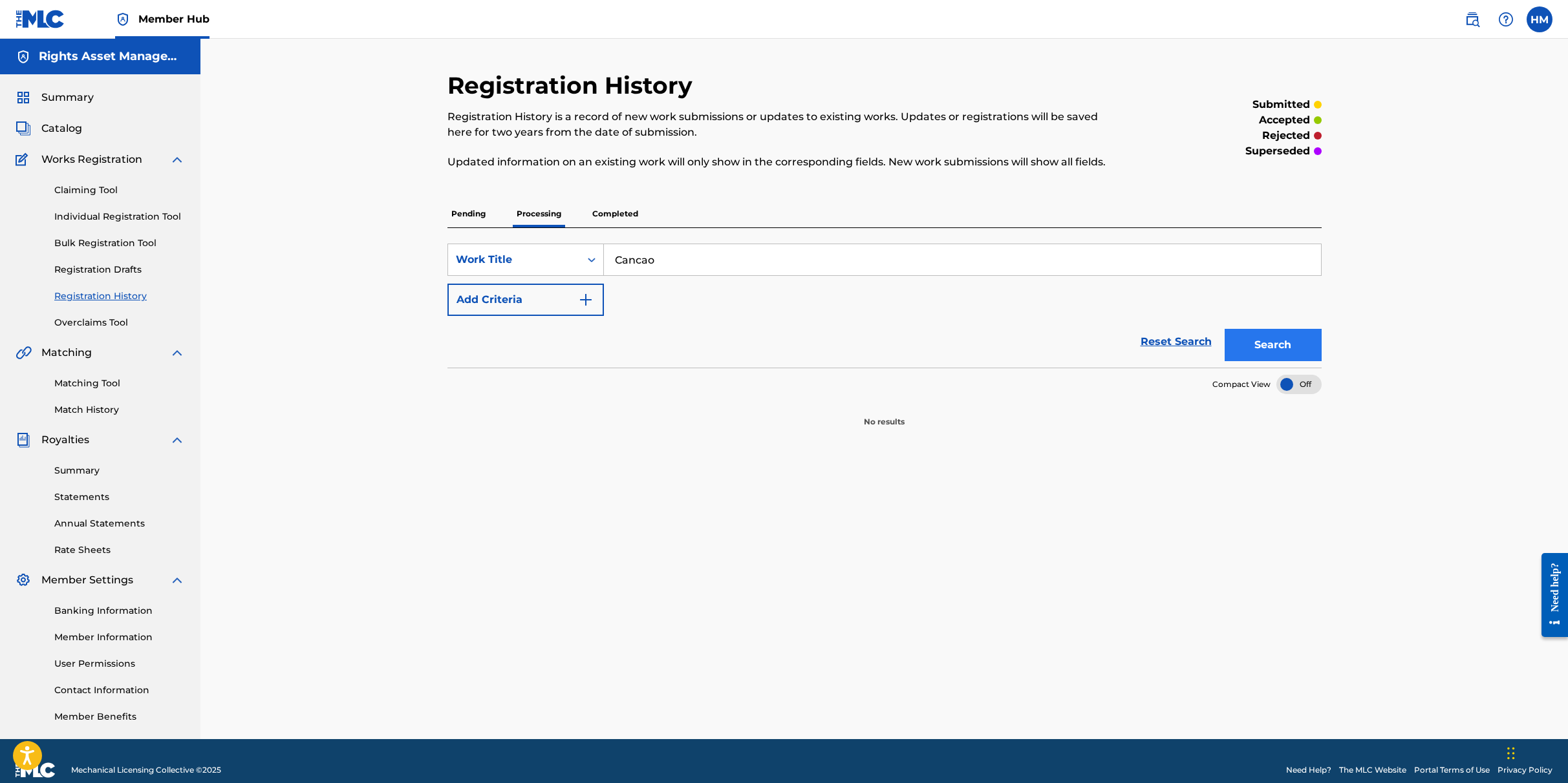
type input "Cancao"
click at [926, 349] on button "Search" at bounding box center [1273, 345] width 97 height 32
click at [664, 263] on input "Cancao" at bounding box center [963, 260] width 717 height 31
click at [926, 486] on div "Registration History Registration History is a record of new work submissions o…" at bounding box center [884, 405] width 905 height 668
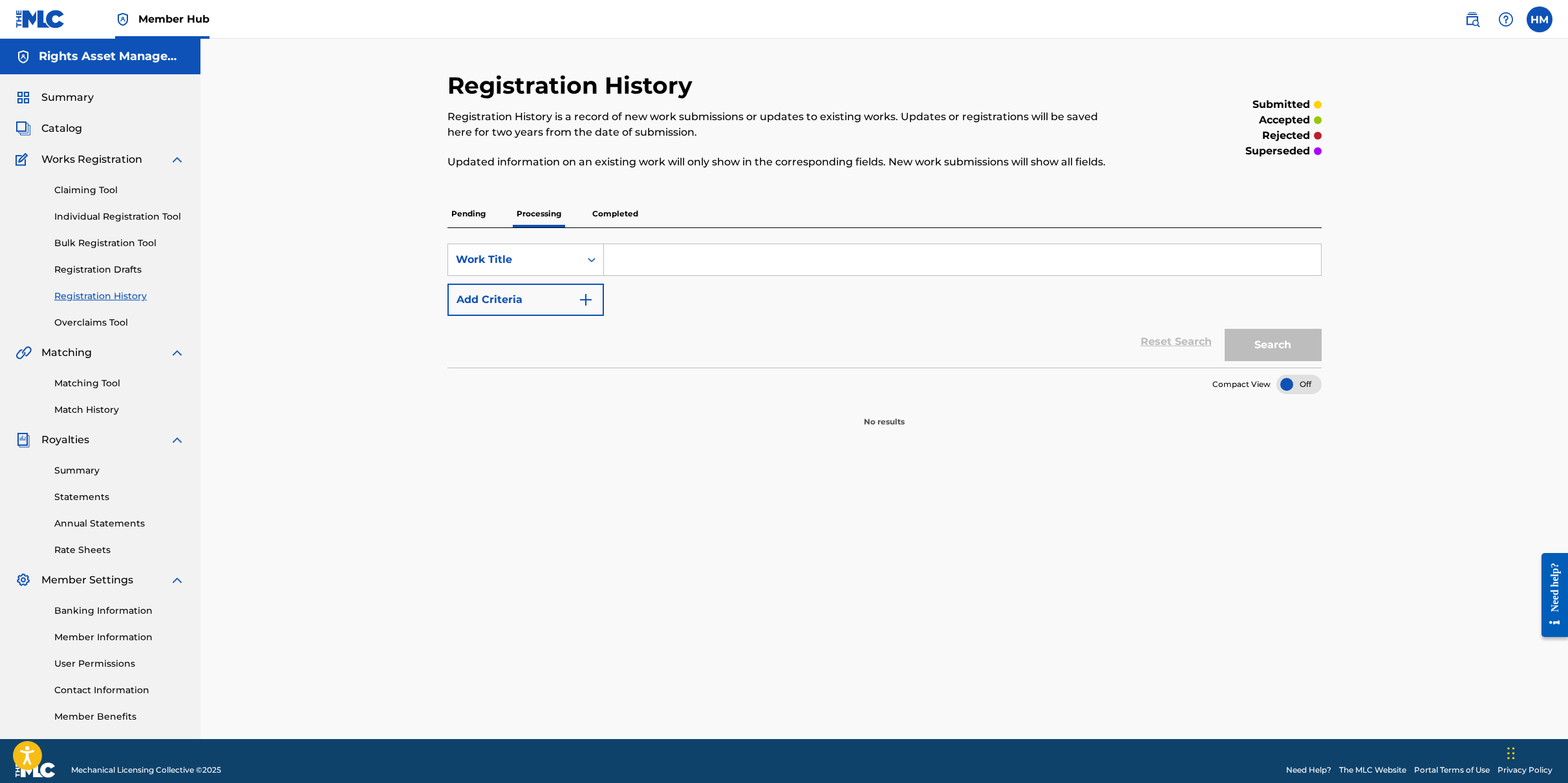
click at [926, 358] on div "Search" at bounding box center [1269, 342] width 103 height 51
click at [926, 335] on div "Reset Search Search" at bounding box center [884, 342] width 874 height 51
click at [540, 225] on div at bounding box center [539, 226] width 52 height 2
click at [604, 221] on p "Completed" at bounding box center [615, 214] width 54 height 27
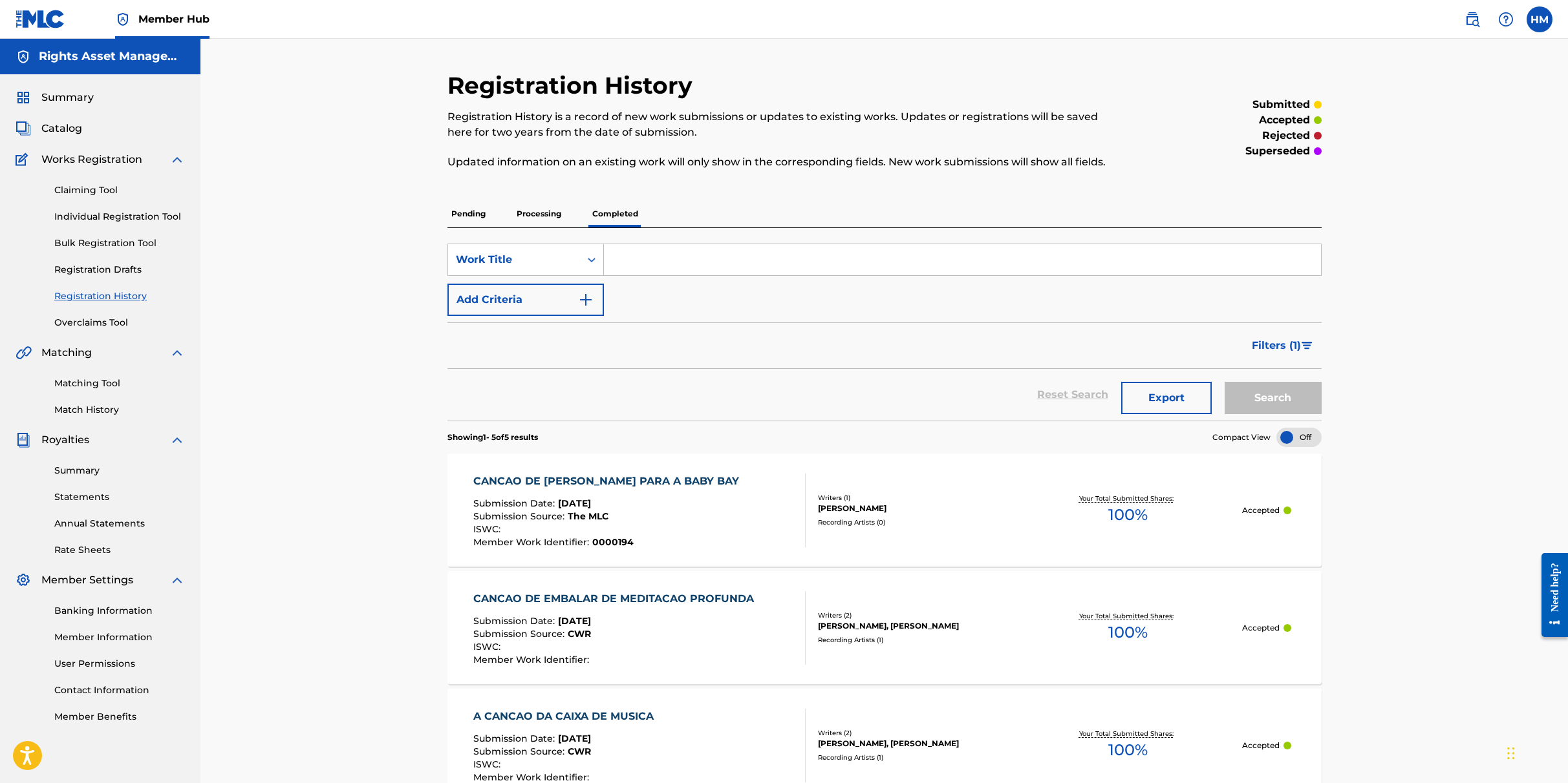
click at [643, 262] on input "Search Form" at bounding box center [963, 260] width 717 height 31
paste input "Cancao De Ninar Para A Baby Bay"
click at [674, 264] on input "Cancao De Ninar Para A Baby Bay" at bounding box center [963, 260] width 717 height 31
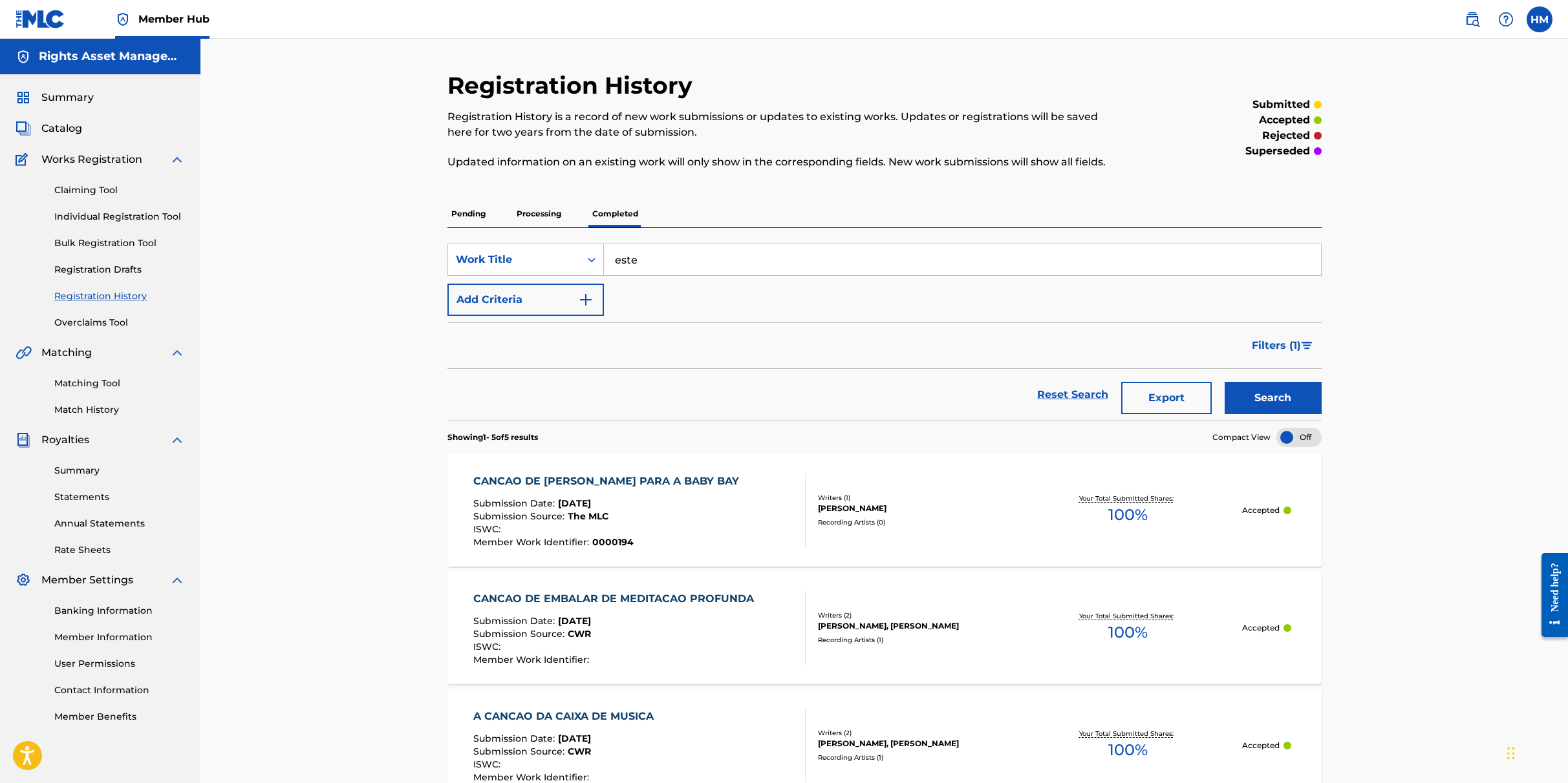
type input "este"
click at [926, 382] on button "Search" at bounding box center [1273, 398] width 97 height 32
